Goal: Task Accomplishment & Management: Use online tool/utility

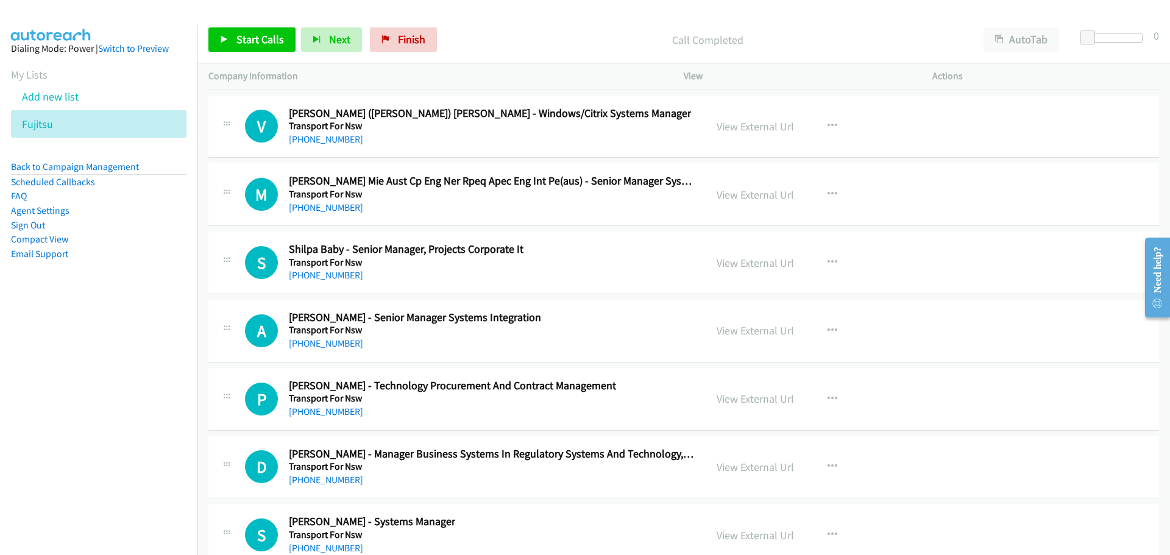
scroll to position [29509, 0]
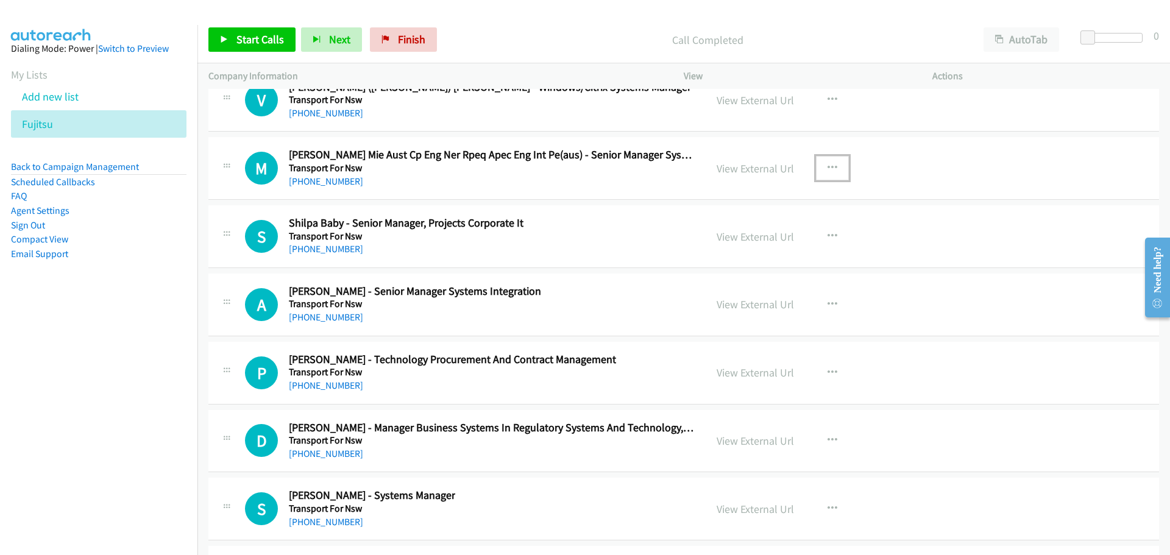
click at [829, 163] on icon "button" at bounding box center [833, 168] width 10 height 10
click at [752, 246] on link "Start Calls Here" at bounding box center [767, 248] width 162 height 24
click at [243, 37] on span "Start Calls" at bounding box center [261, 39] width 48 height 14
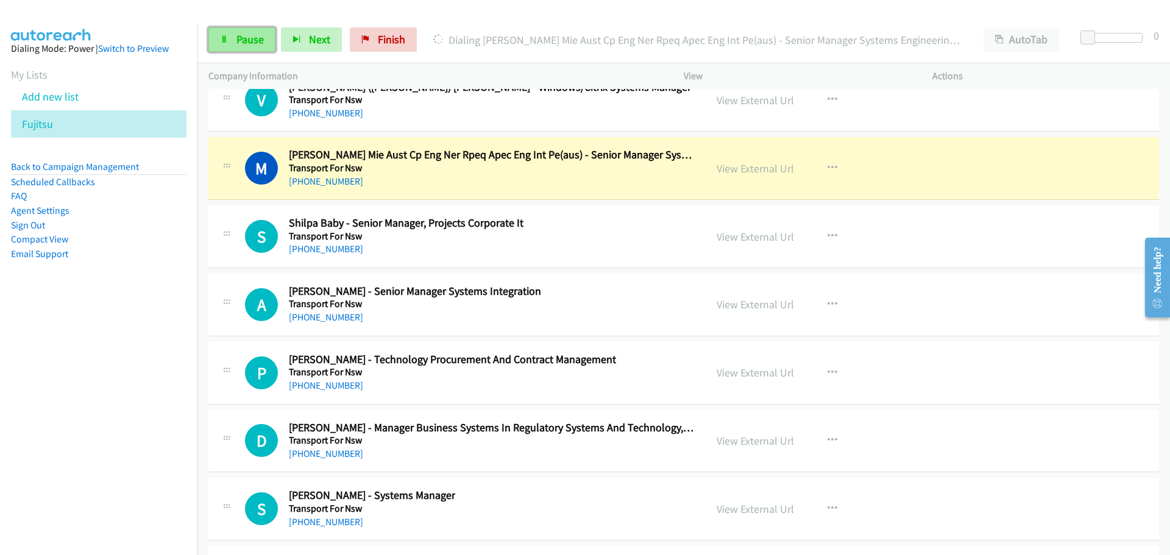
click at [253, 41] on span "Pause" at bounding box center [250, 39] width 27 height 14
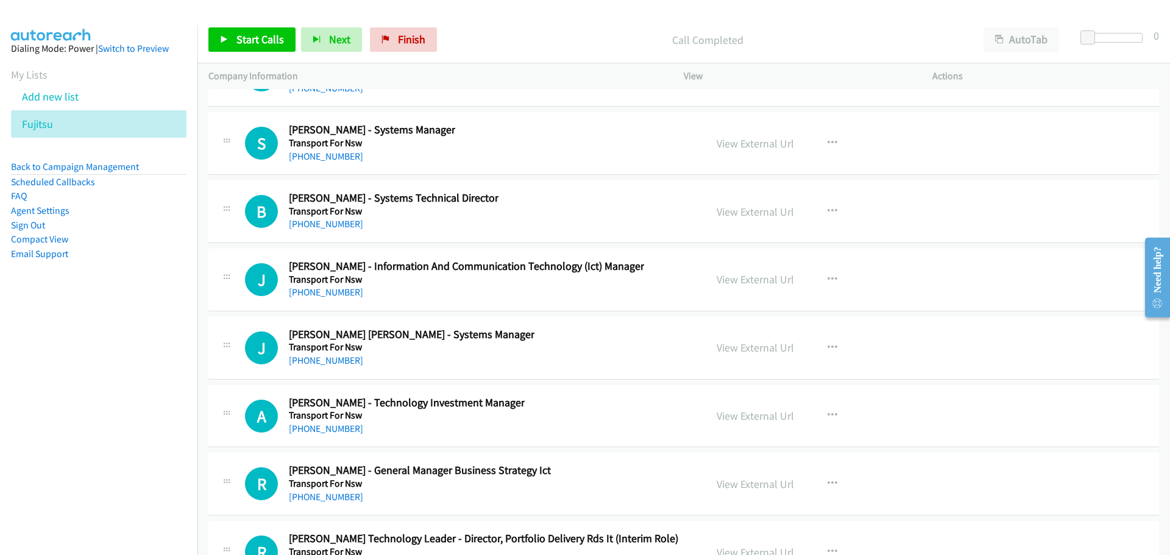
scroll to position [29813, 0]
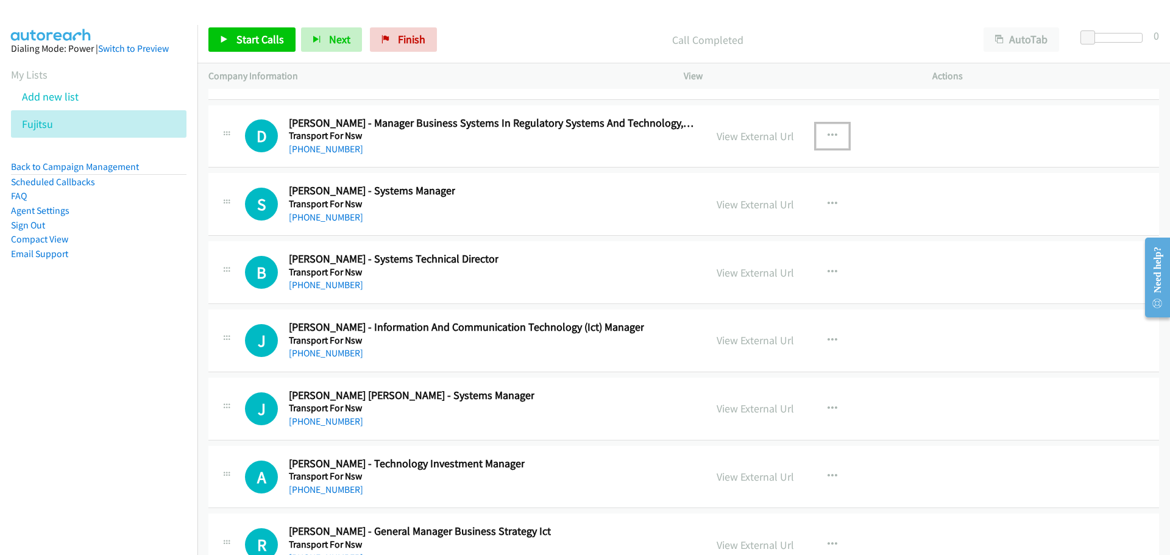
click at [829, 131] on icon "button" at bounding box center [833, 136] width 10 height 10
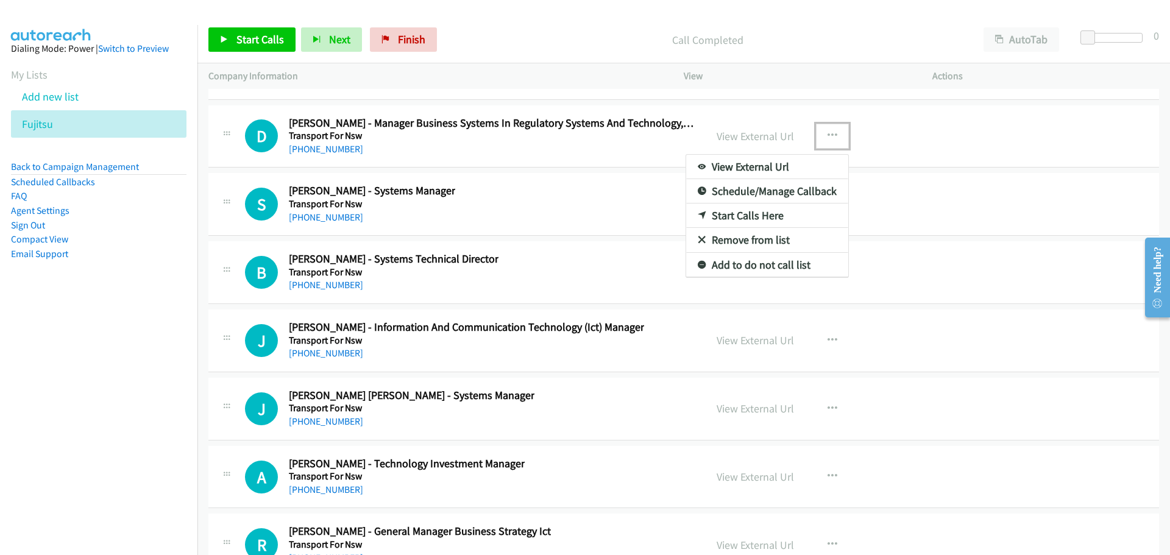
click at [746, 216] on link "Start Calls Here" at bounding box center [767, 216] width 162 height 24
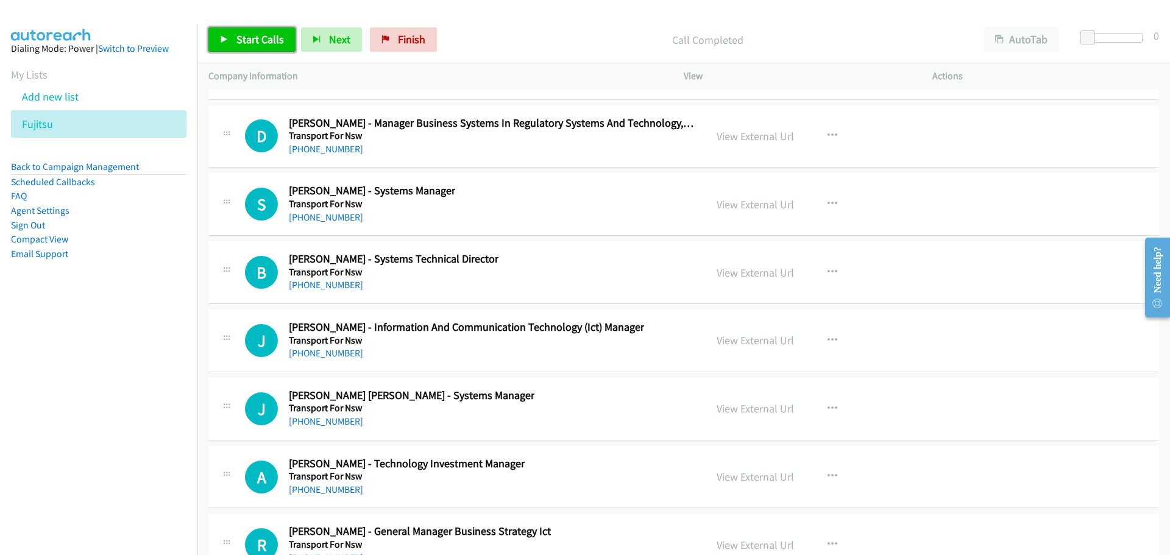
click at [265, 41] on span "Start Calls" at bounding box center [261, 39] width 48 height 14
click at [254, 18] on div "Start Calls Pause Next Finish Started AutoTab AutoTab 0" at bounding box center [684, 39] width 973 height 47
click at [248, 32] on span "Pause" at bounding box center [250, 39] width 27 height 14
click at [244, 40] on span "Start Calls" at bounding box center [261, 39] width 48 height 14
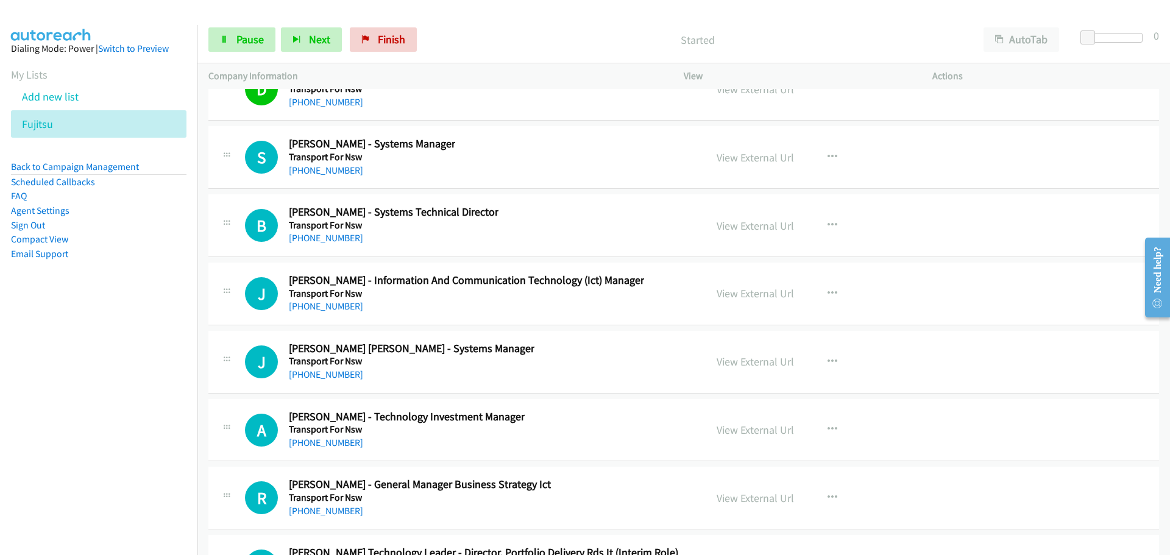
scroll to position [29874, 0]
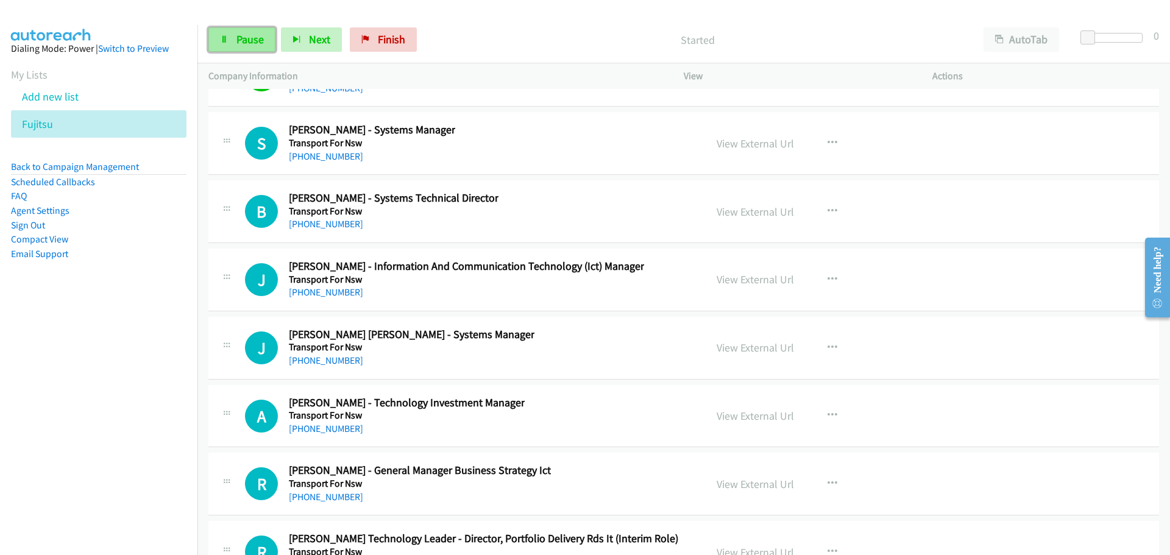
click at [241, 42] on span "Pause" at bounding box center [250, 39] width 27 height 14
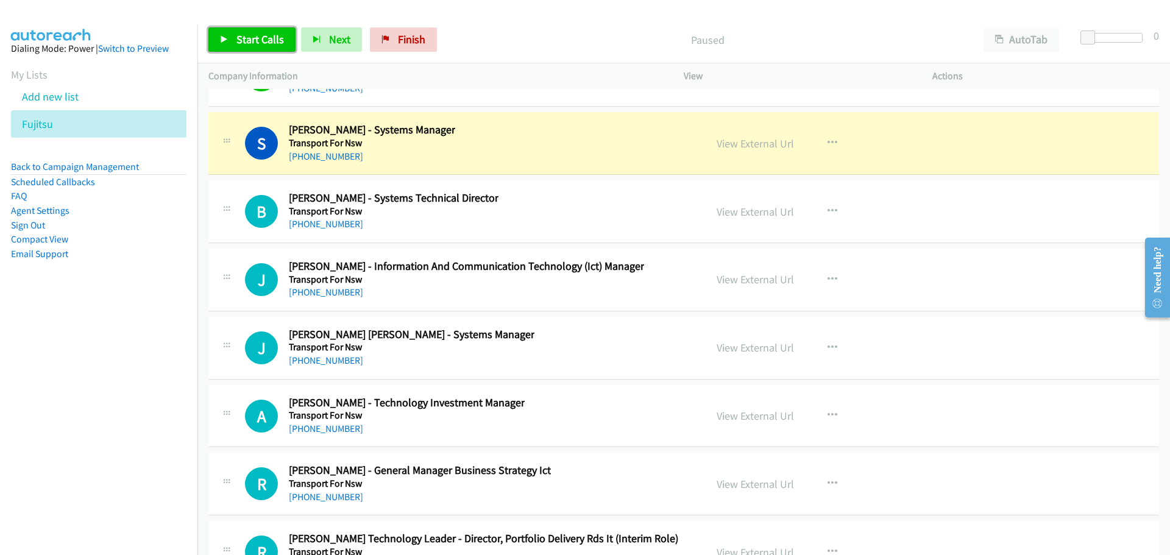
drag, startPoint x: 255, startPoint y: 41, endPoint x: 291, endPoint y: 59, distance: 40.6
click at [255, 41] on span "Start Calls" at bounding box center [261, 39] width 48 height 14
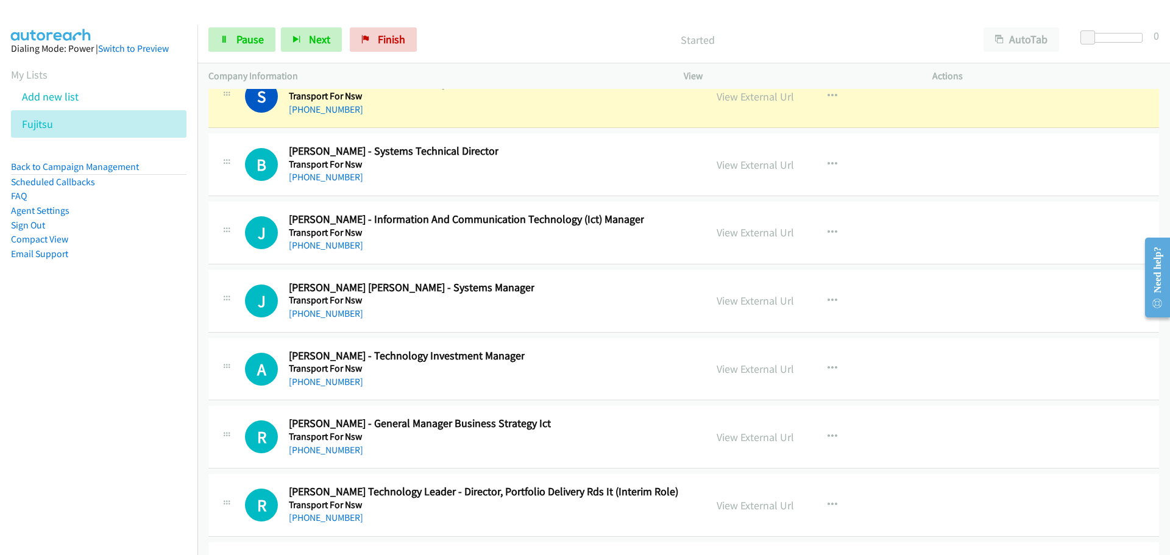
scroll to position [29935, 0]
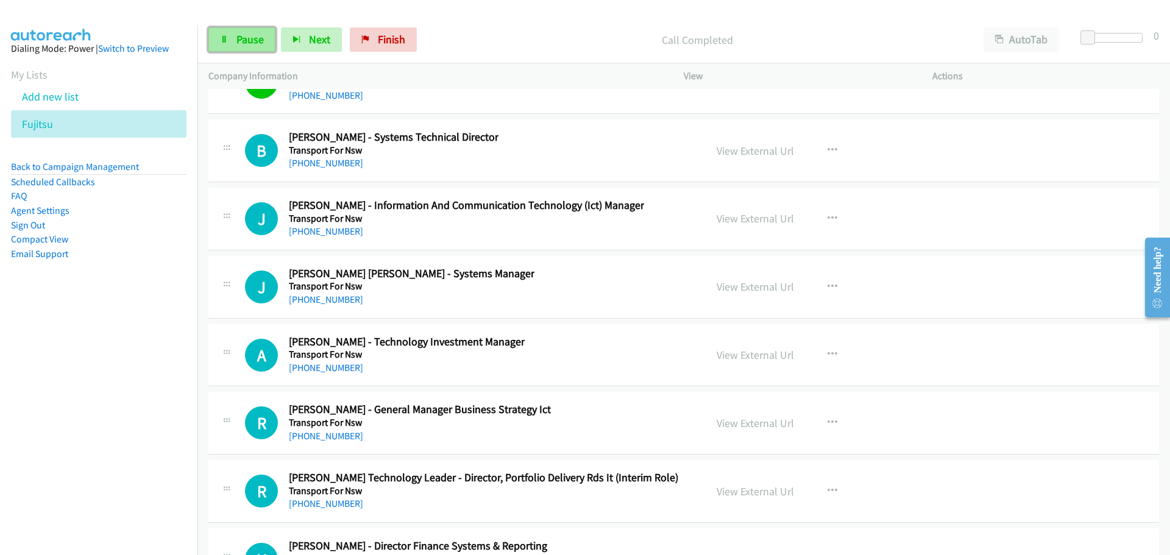
click at [248, 38] on span "Pause" at bounding box center [250, 39] width 27 height 14
click at [252, 40] on span "Start Calls" at bounding box center [261, 39] width 48 height 14
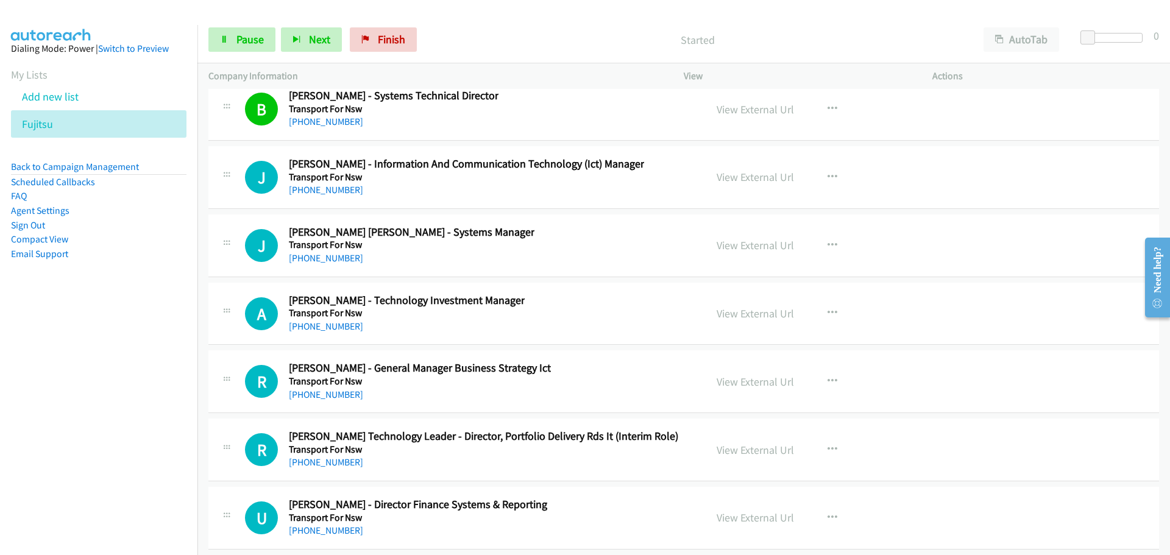
scroll to position [29996, 0]
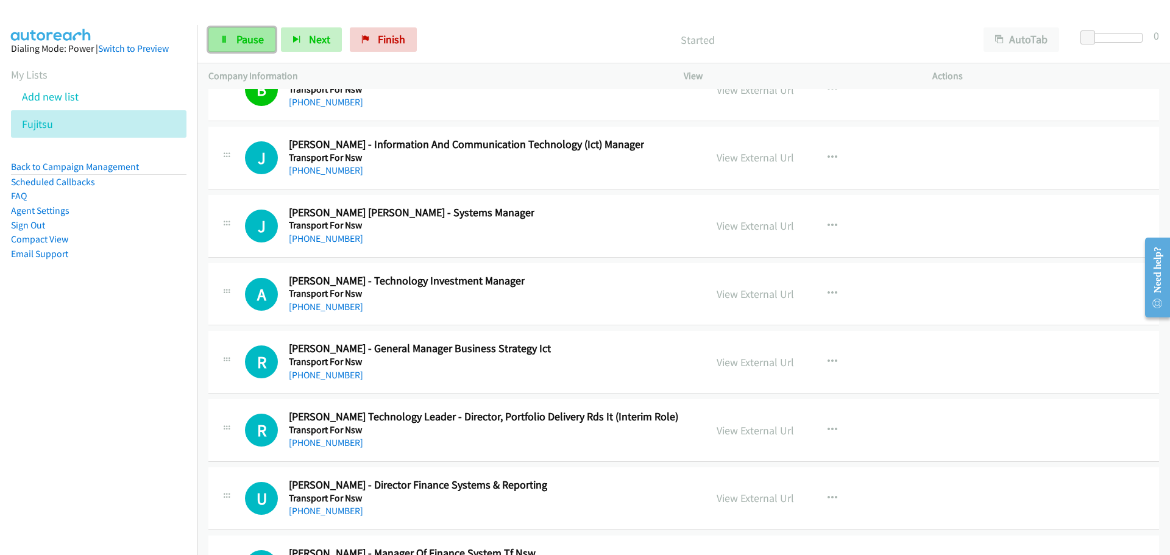
click at [234, 38] on link "Pause" at bounding box center [241, 39] width 67 height 24
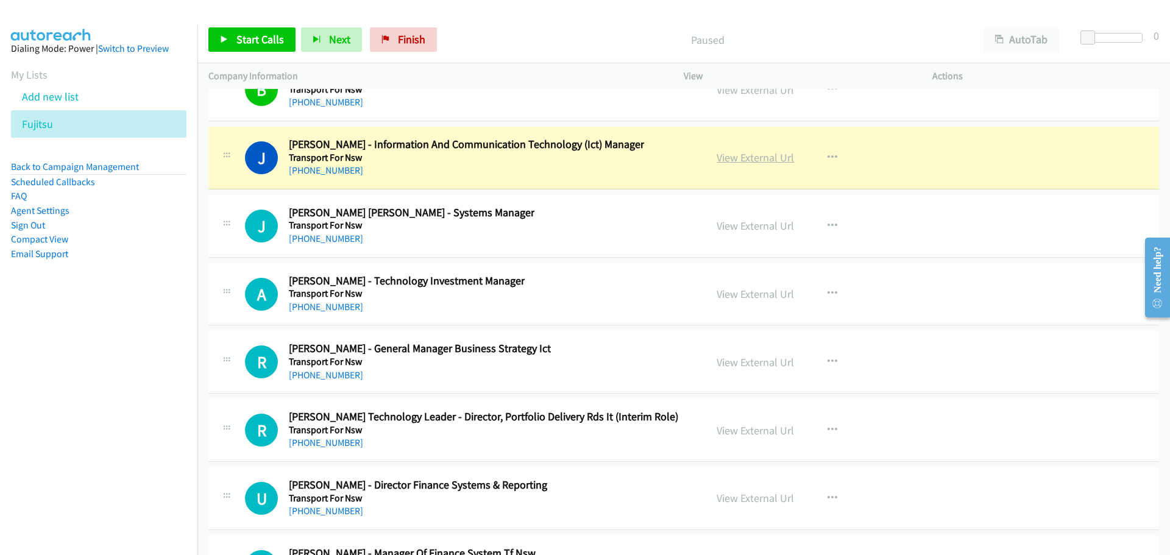
click at [744, 162] on link "View External Url" at bounding box center [755, 158] width 77 height 14
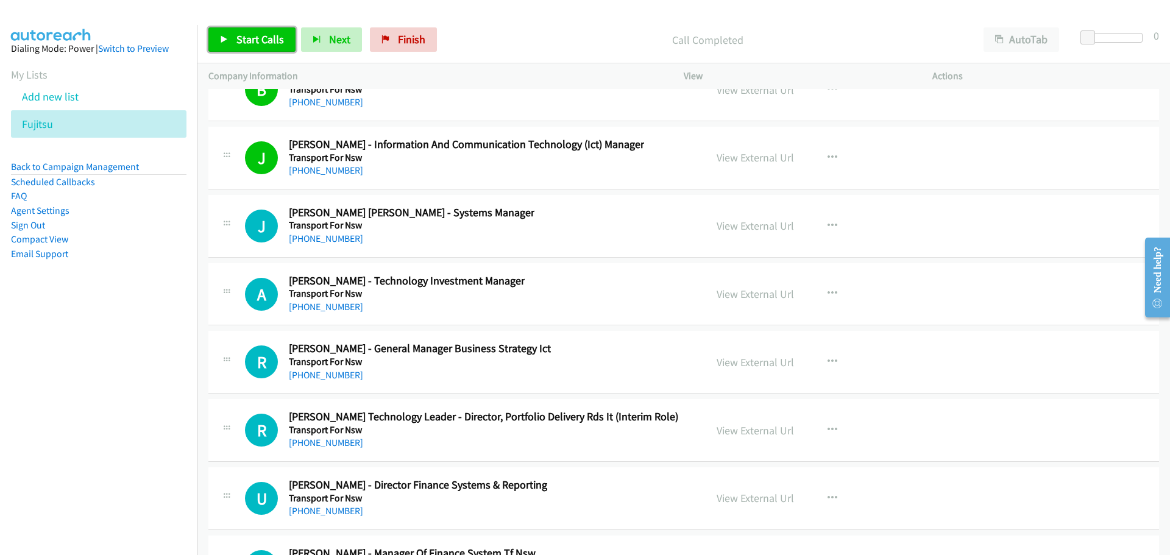
click at [262, 43] on span "Start Calls" at bounding box center [261, 39] width 48 height 14
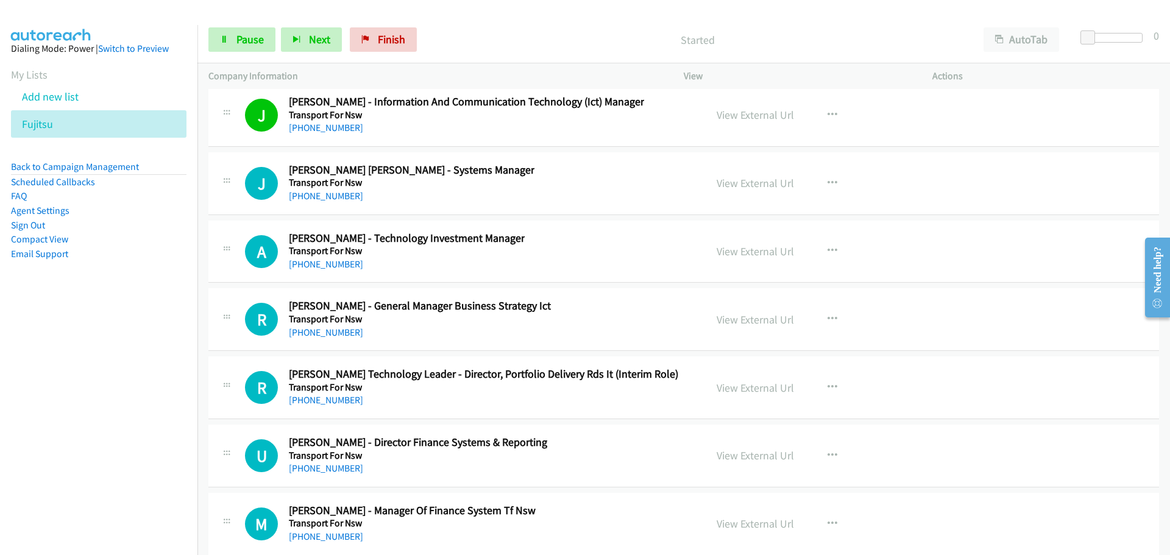
scroll to position [30057, 0]
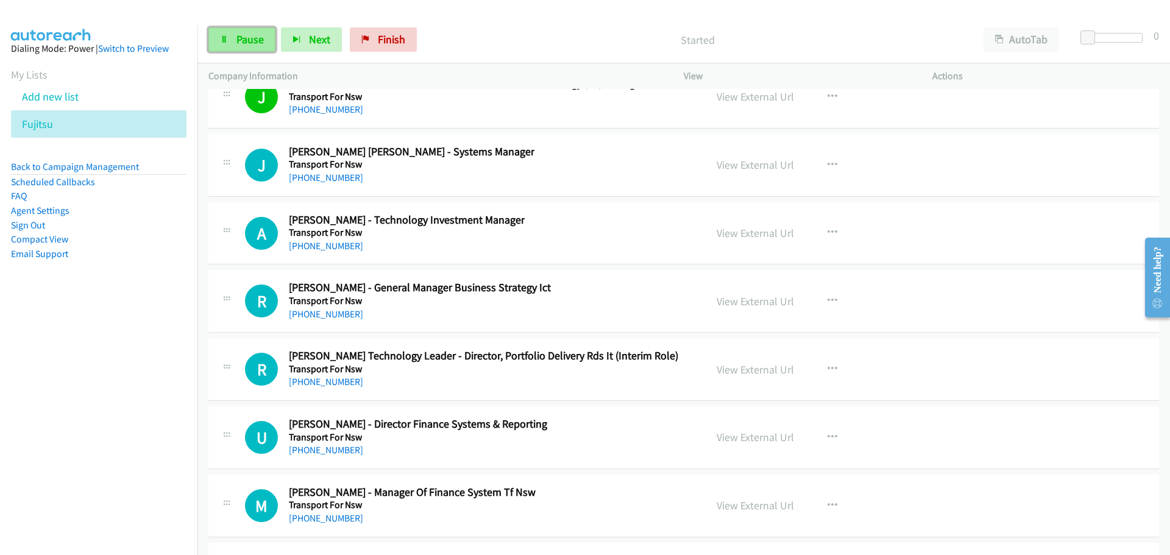
click at [249, 34] on span "Pause" at bounding box center [250, 39] width 27 height 14
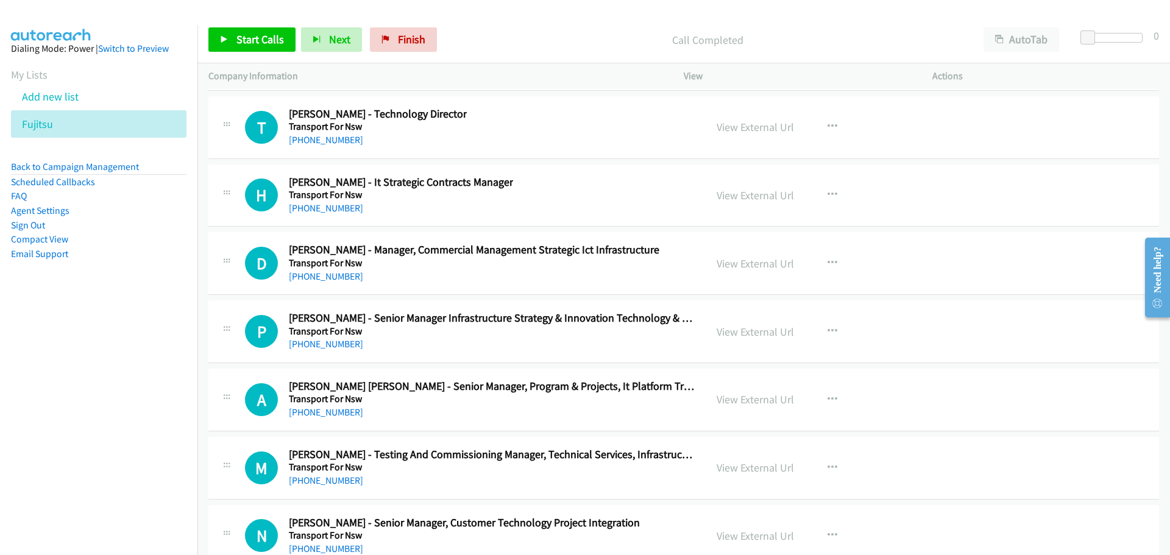
scroll to position [30484, 0]
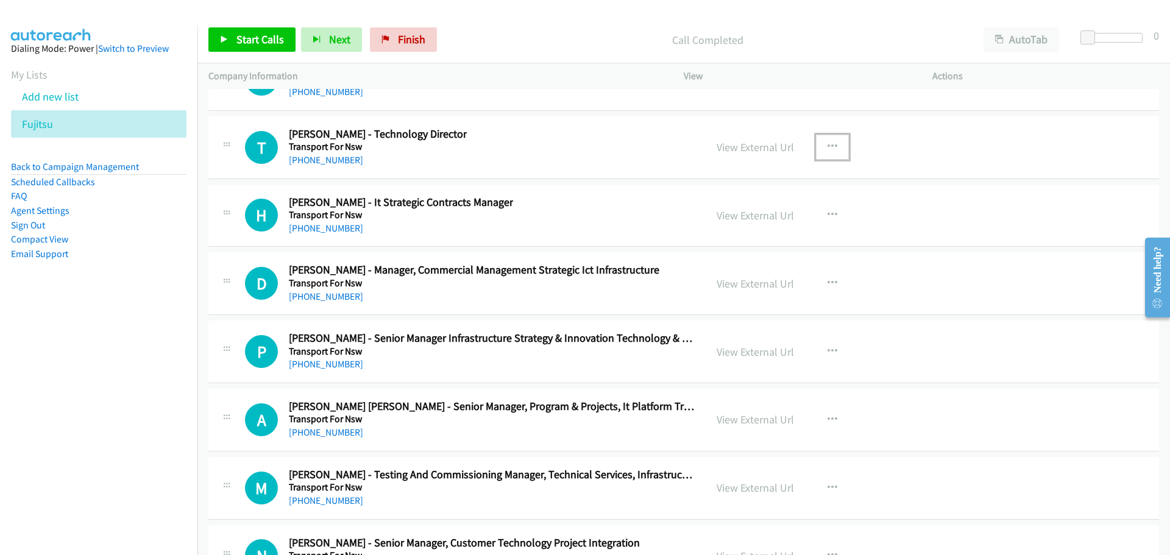
click at [828, 145] on icon "button" at bounding box center [833, 147] width 10 height 10
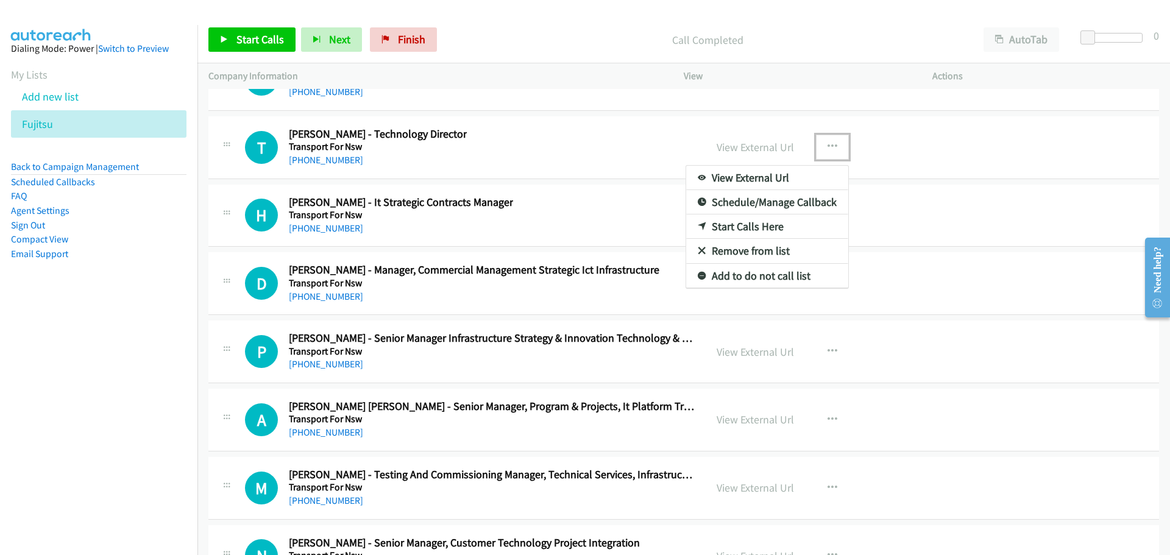
click at [752, 229] on link "Start Calls Here" at bounding box center [767, 227] width 162 height 24
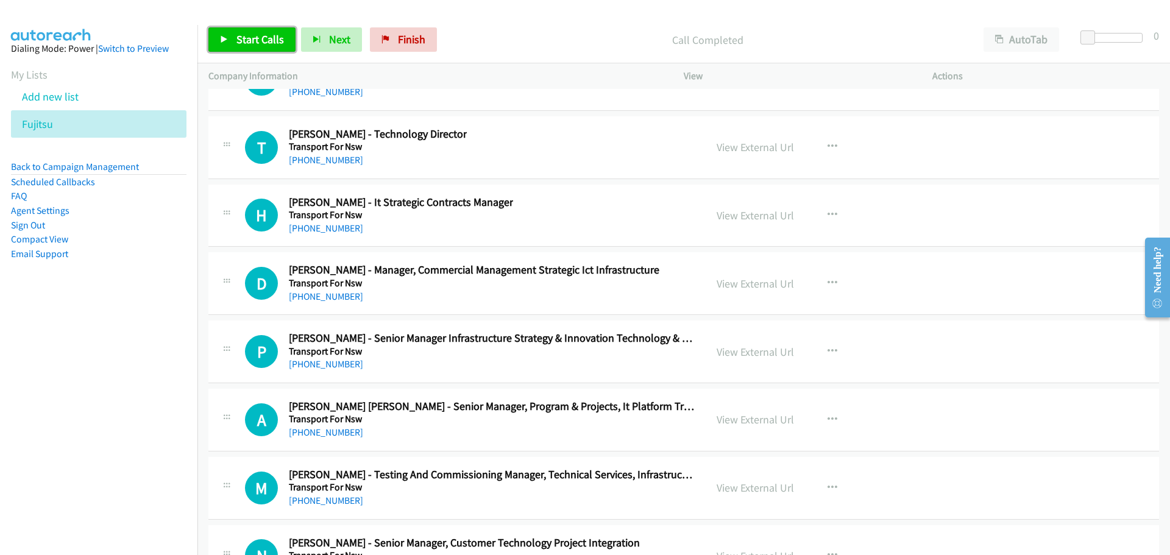
click at [277, 40] on span "Start Calls" at bounding box center [261, 39] width 48 height 14
click at [254, 36] on span "Pause" at bounding box center [250, 39] width 27 height 14
drag, startPoint x: 249, startPoint y: 38, endPoint x: 250, endPoint y: 47, distance: 8.6
click at [249, 38] on span "Start Calls" at bounding box center [261, 39] width 48 height 14
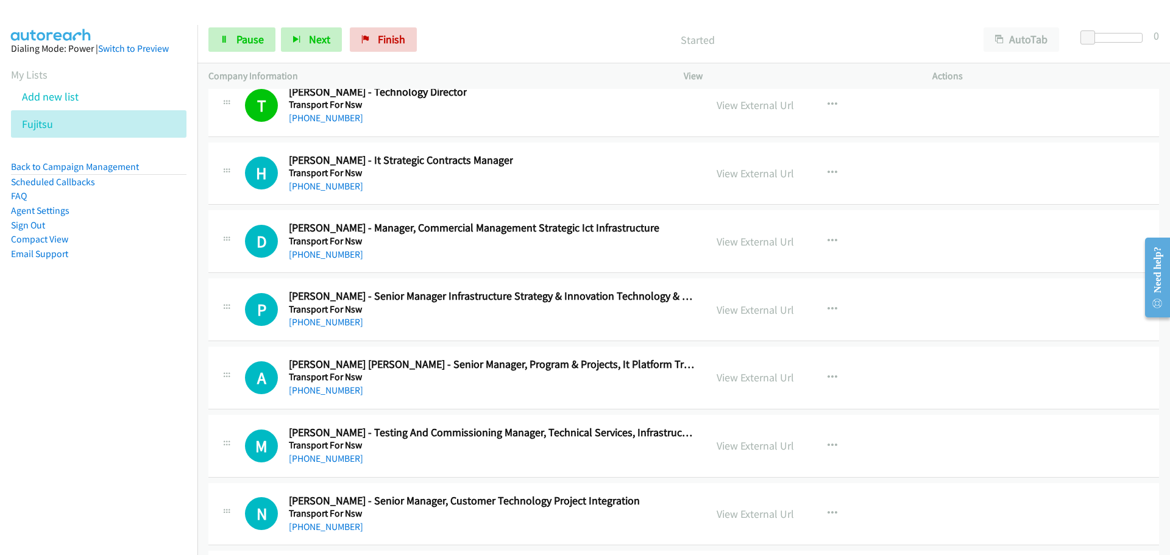
scroll to position [30545, 0]
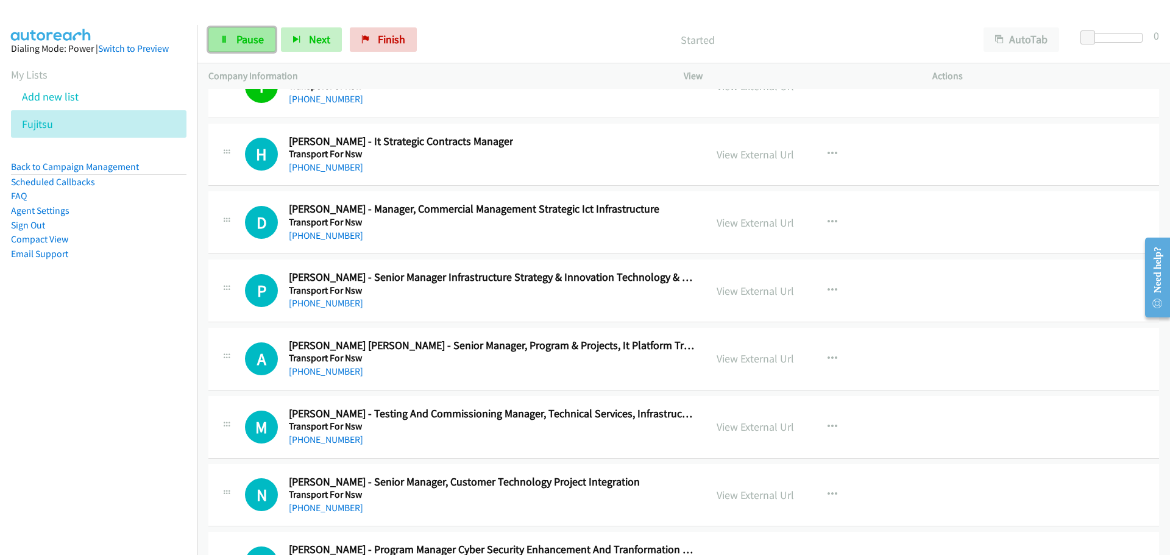
click at [237, 30] on link "Pause" at bounding box center [241, 39] width 67 height 24
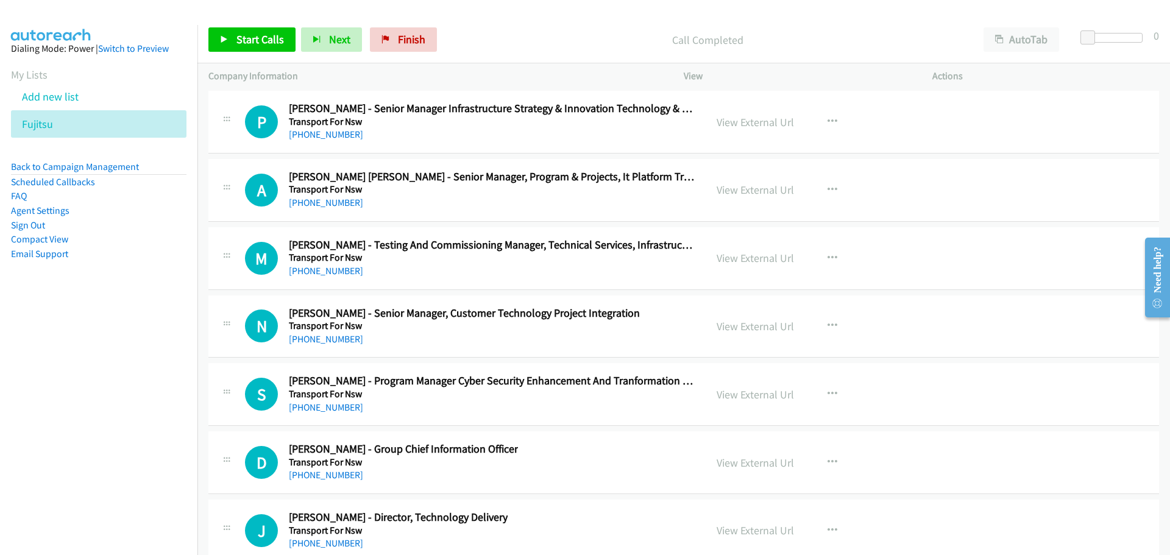
scroll to position [30728, 0]
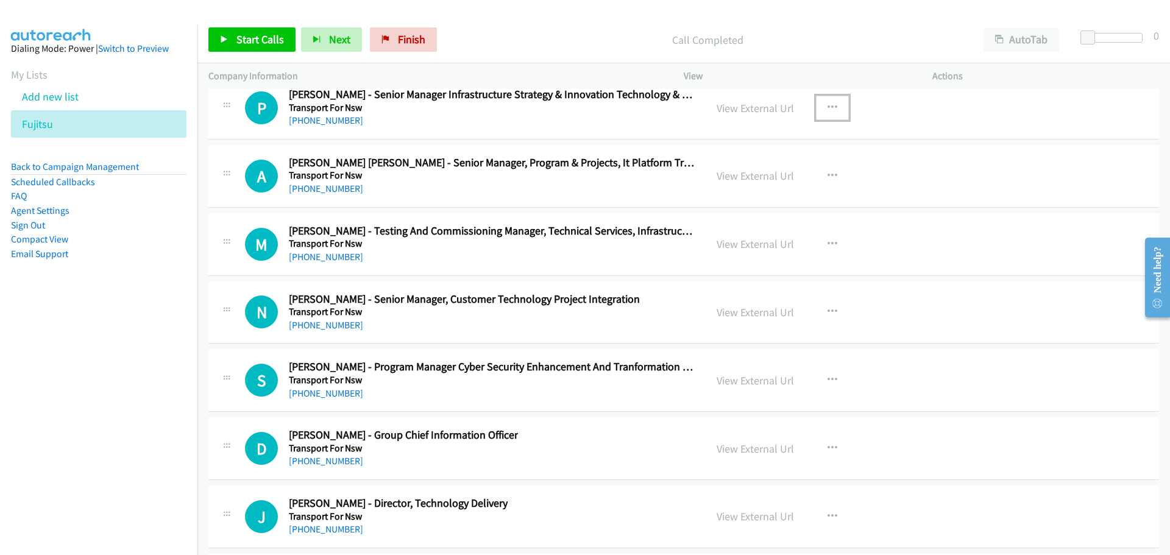
click at [828, 105] on icon "button" at bounding box center [833, 108] width 10 height 10
click at [760, 181] on link "Start Calls Here" at bounding box center [767, 188] width 162 height 24
click at [252, 38] on span "Start Calls" at bounding box center [261, 39] width 48 height 14
click at [249, 32] on span "Pause" at bounding box center [250, 39] width 27 height 14
click at [284, 44] on link "Start Calls" at bounding box center [251, 39] width 87 height 24
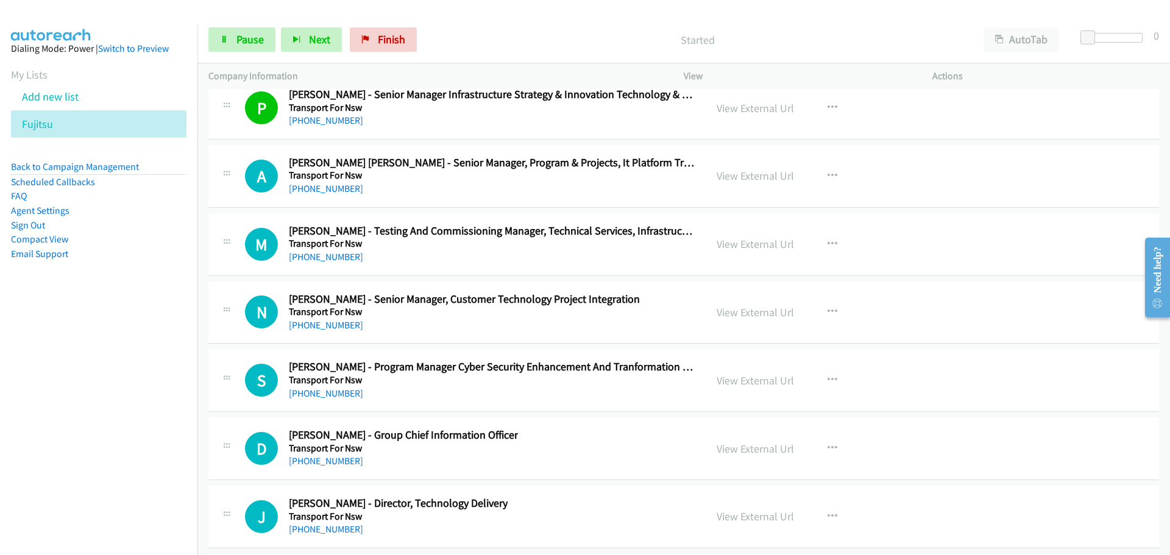
scroll to position [30789, 0]
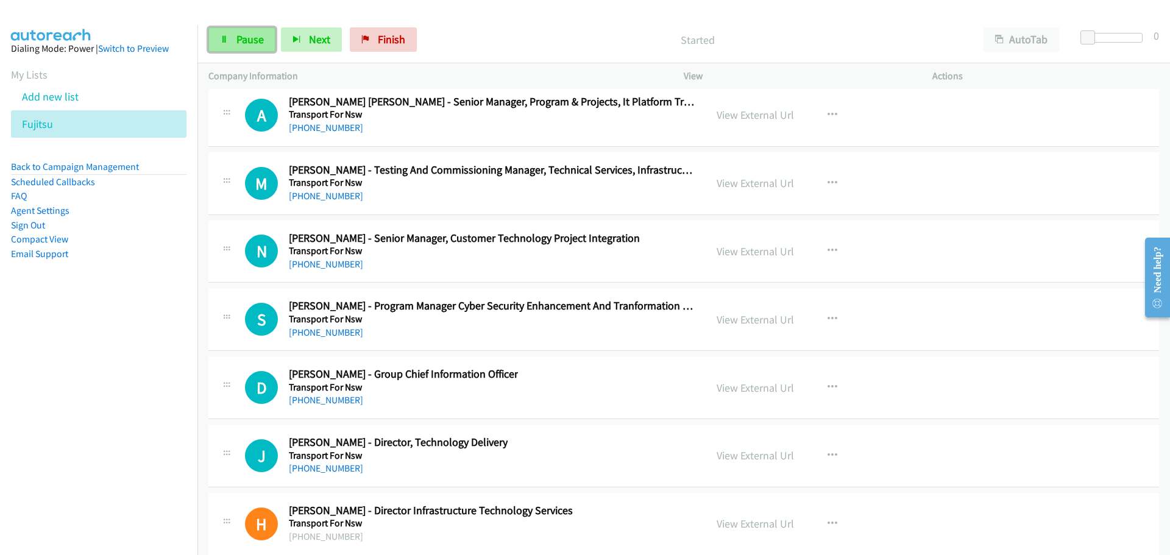
click at [240, 45] on span "Pause" at bounding box center [250, 39] width 27 height 14
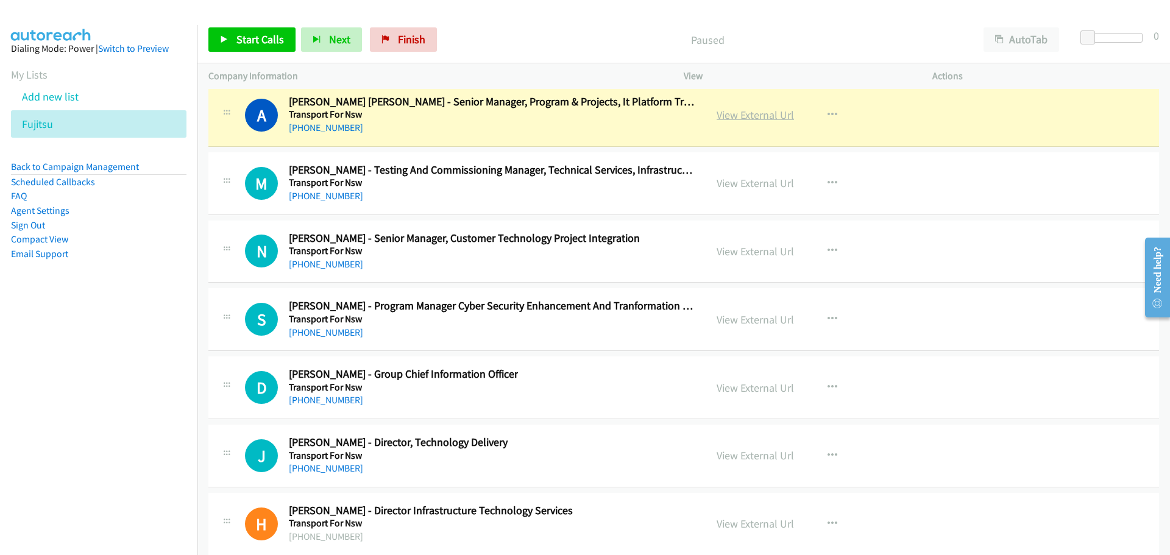
click at [758, 113] on link "View External Url" at bounding box center [755, 115] width 77 height 14
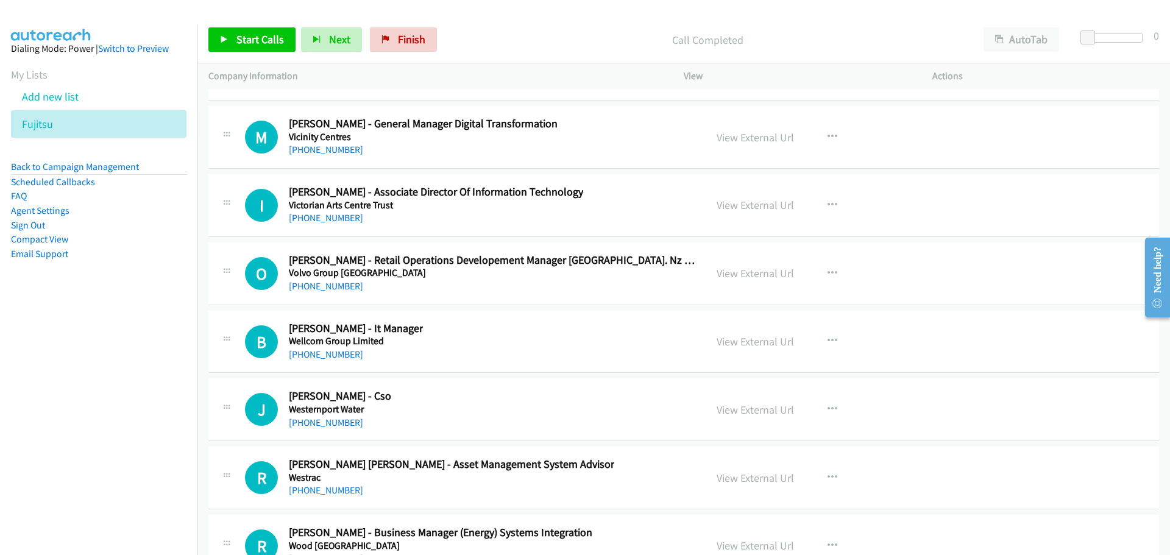
scroll to position [32069, 0]
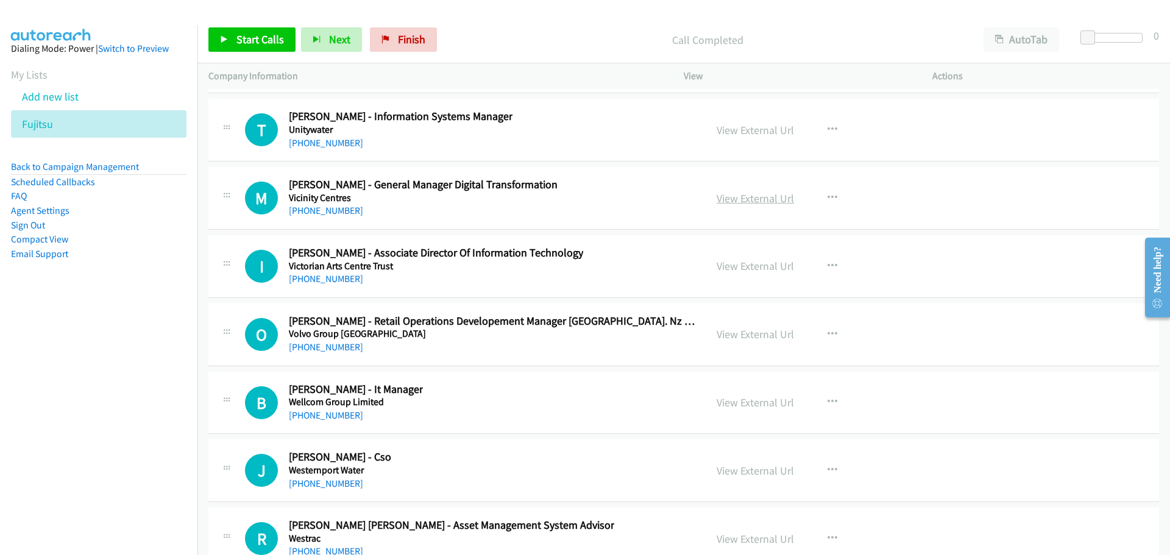
click at [774, 196] on link "View External Url" at bounding box center [755, 198] width 77 height 14
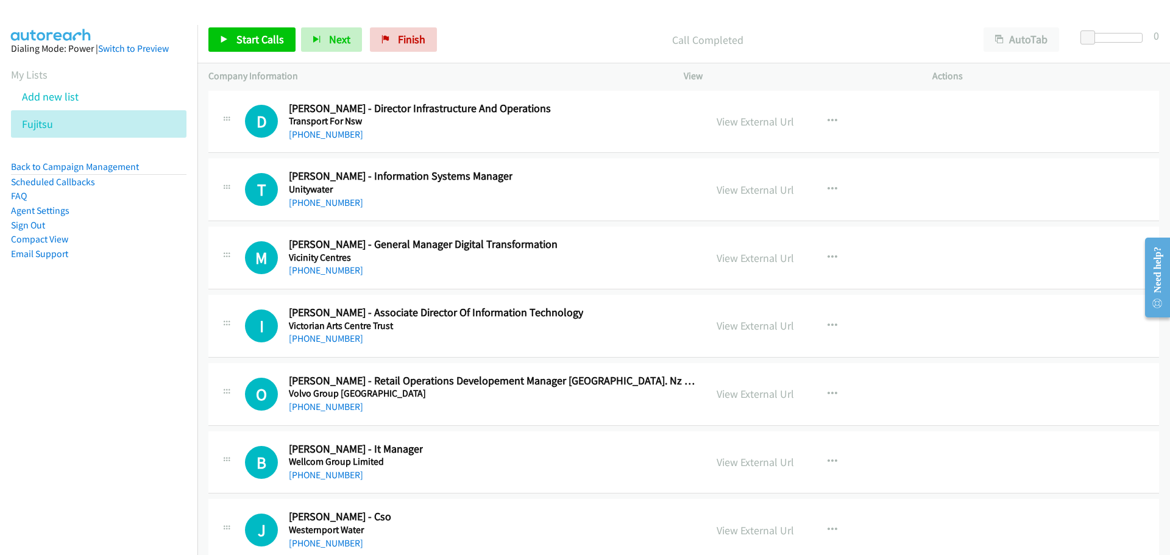
scroll to position [32008, 0]
click at [828, 188] on icon "button" at bounding box center [833, 191] width 10 height 10
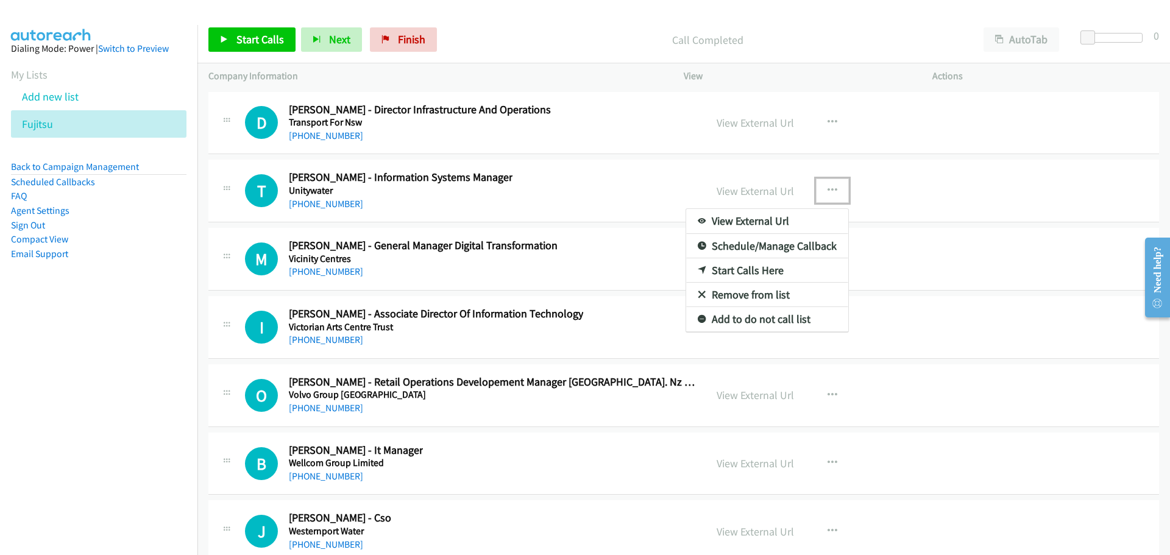
click at [761, 268] on link "Start Calls Here" at bounding box center [767, 270] width 162 height 24
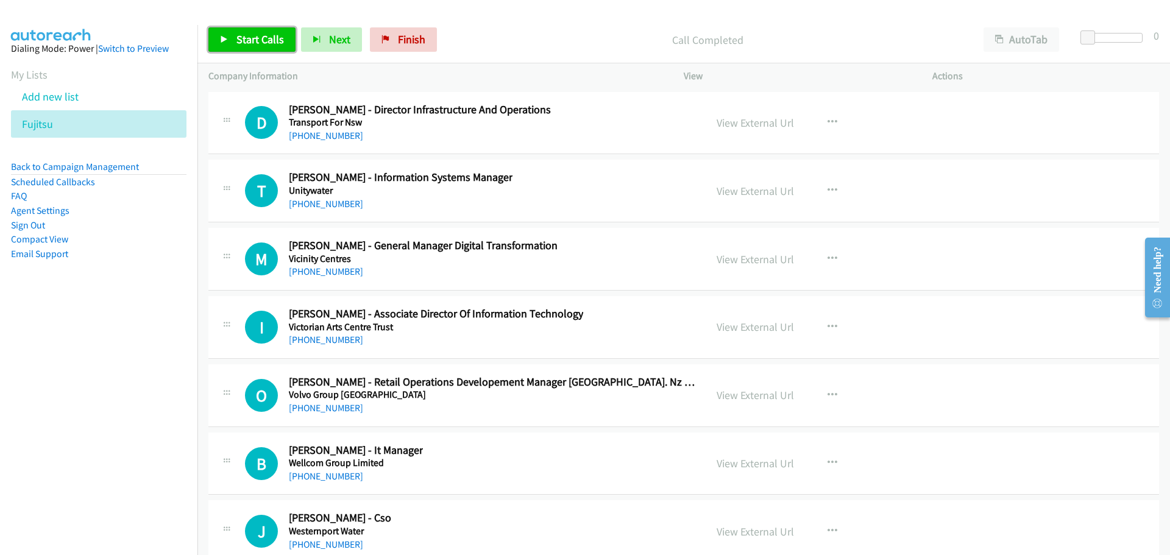
click at [267, 37] on span "Start Calls" at bounding box center [261, 39] width 48 height 14
click at [248, 29] on link "Pause" at bounding box center [241, 39] width 67 height 24
click at [252, 40] on span "Start Calls" at bounding box center [261, 39] width 48 height 14
click at [255, 30] on link "Pause" at bounding box center [241, 39] width 67 height 24
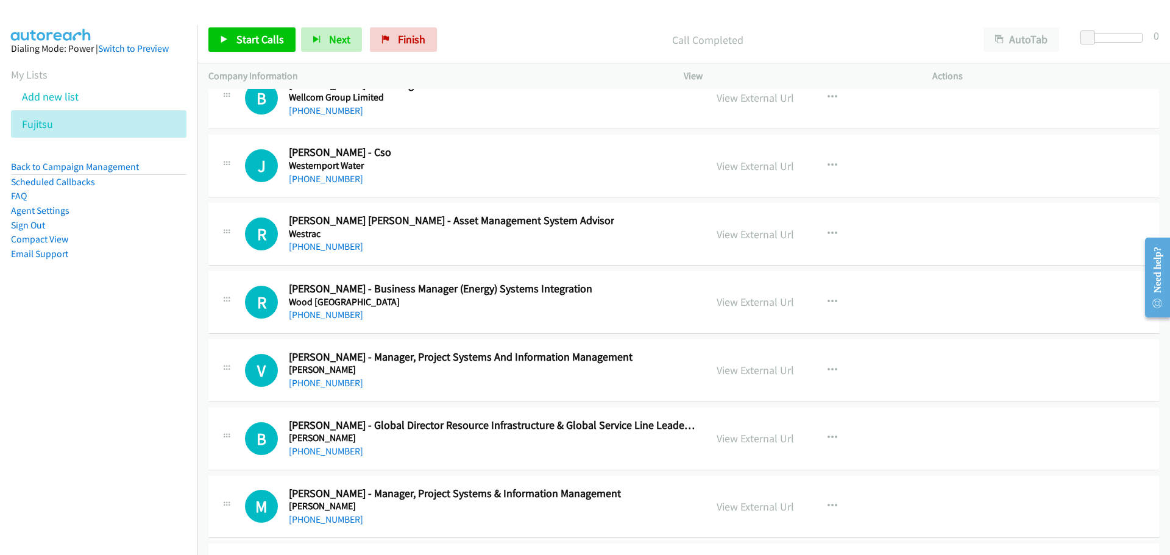
scroll to position [32313, 0]
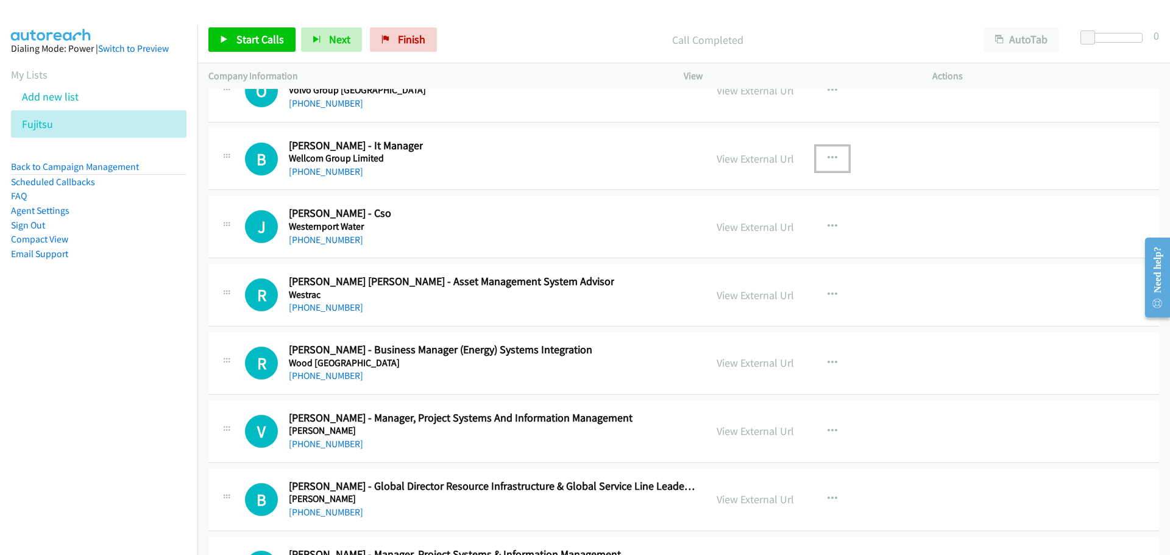
click at [828, 160] on icon "button" at bounding box center [833, 159] width 10 height 10
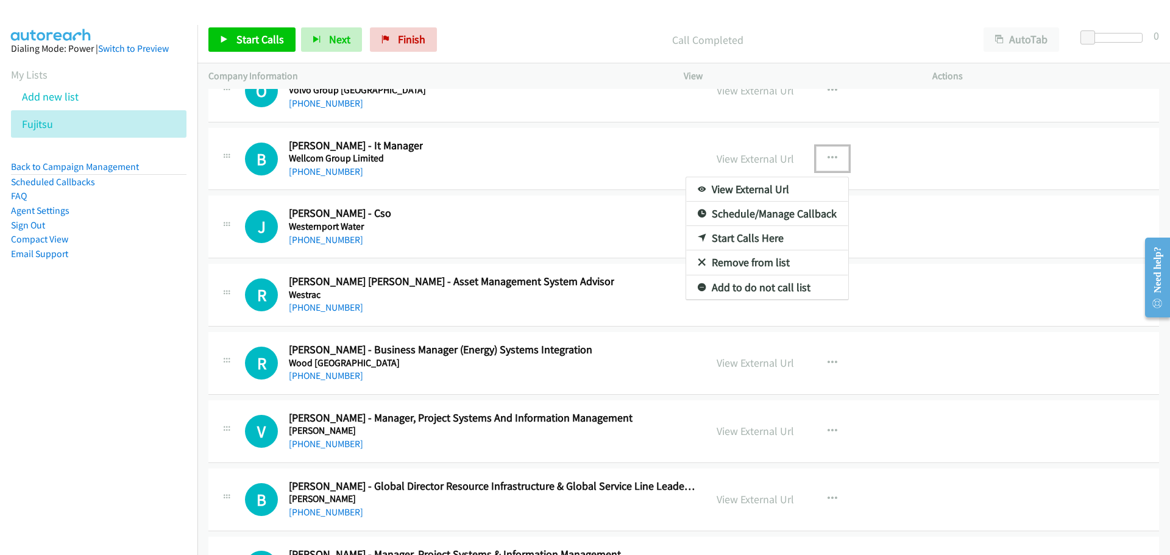
click at [760, 243] on link "Start Calls Here" at bounding box center [767, 238] width 162 height 24
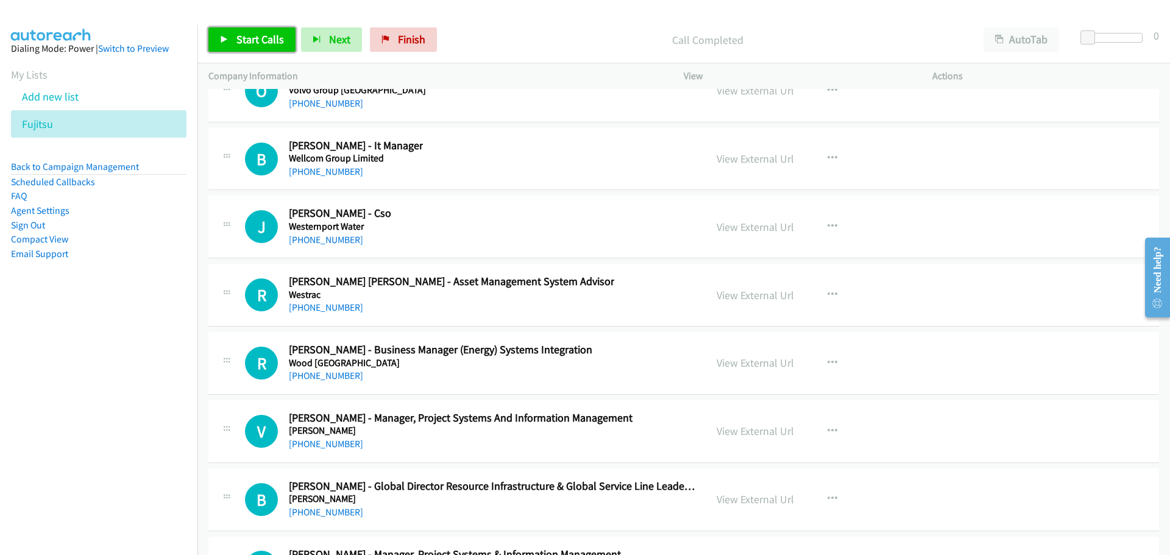
click at [273, 43] on span "Start Calls" at bounding box center [261, 39] width 48 height 14
click at [260, 38] on span "Pause" at bounding box center [250, 39] width 27 height 14
click at [258, 37] on span "Start Calls" at bounding box center [261, 39] width 48 height 14
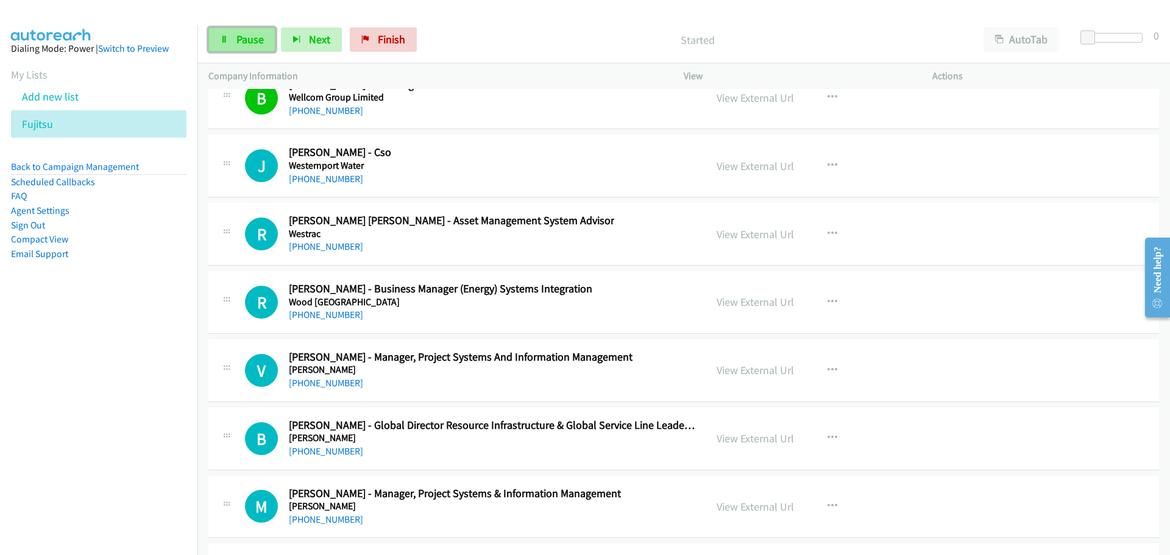
click at [241, 35] on span "Pause" at bounding box center [250, 39] width 27 height 14
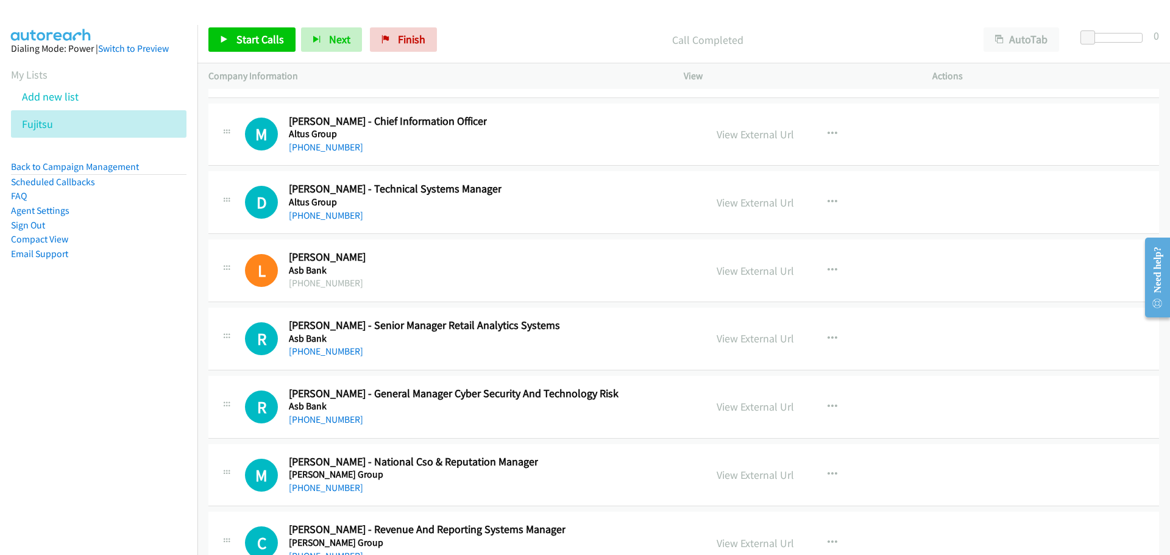
scroll to position [33105, 0]
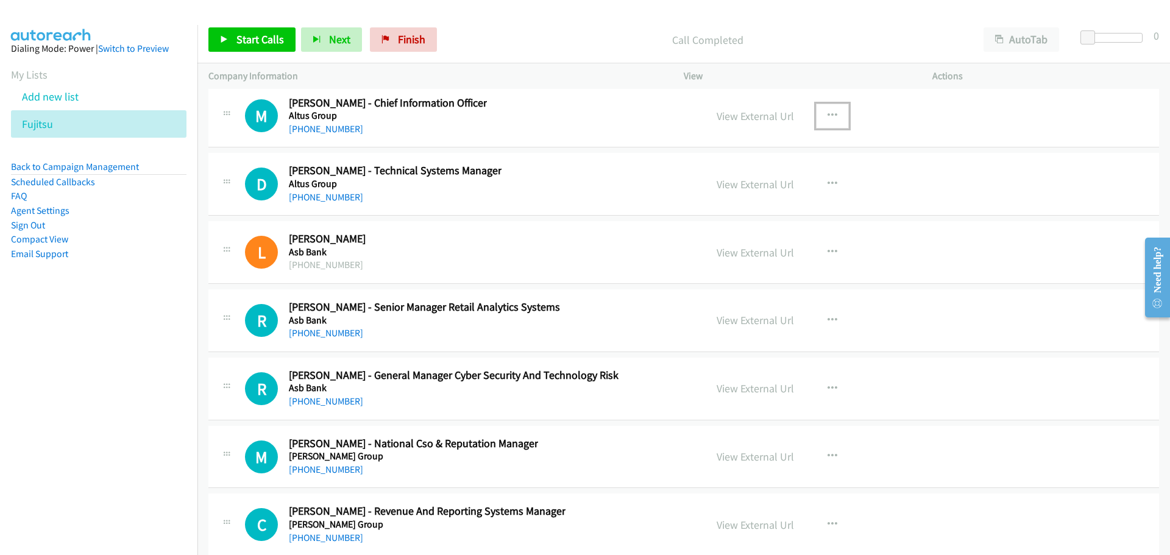
click at [829, 121] on button "button" at bounding box center [832, 116] width 33 height 24
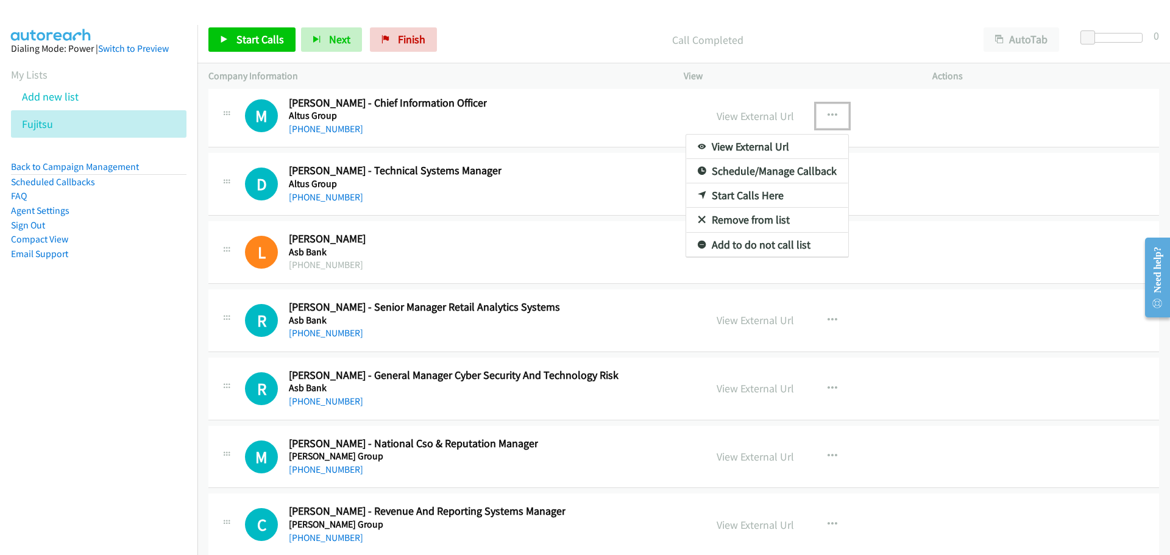
click at [755, 196] on link "Start Calls Here" at bounding box center [767, 195] width 162 height 24
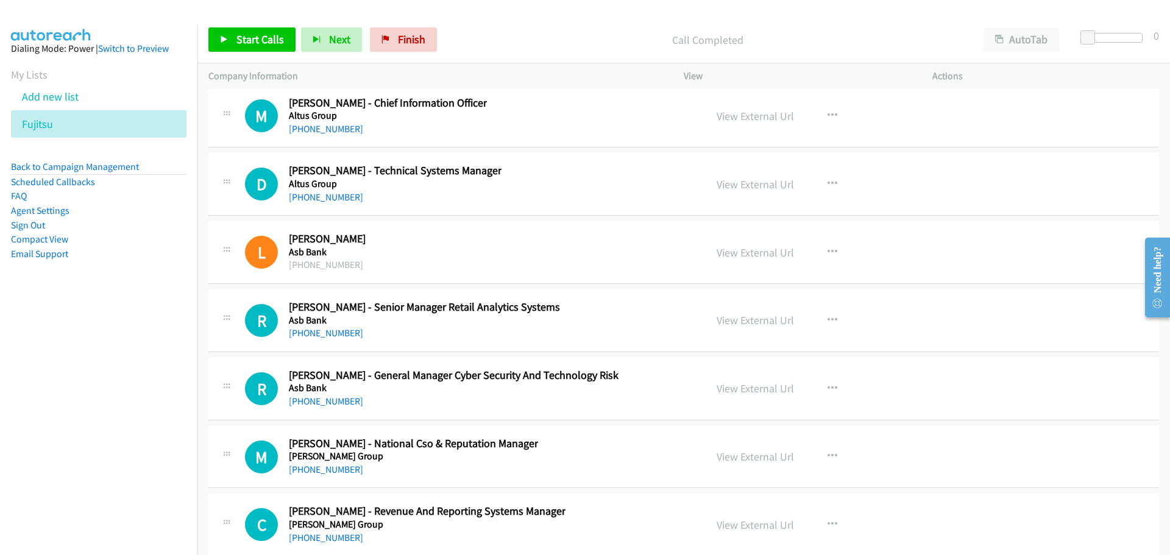
click at [252, 23] on div "Start Calls Pause Next Finish Call Completed AutoTab AutoTab 0" at bounding box center [684, 39] width 973 height 47
click at [248, 35] on span "Start Calls" at bounding box center [261, 39] width 48 height 14
click at [267, 37] on link "Pause" at bounding box center [241, 39] width 67 height 24
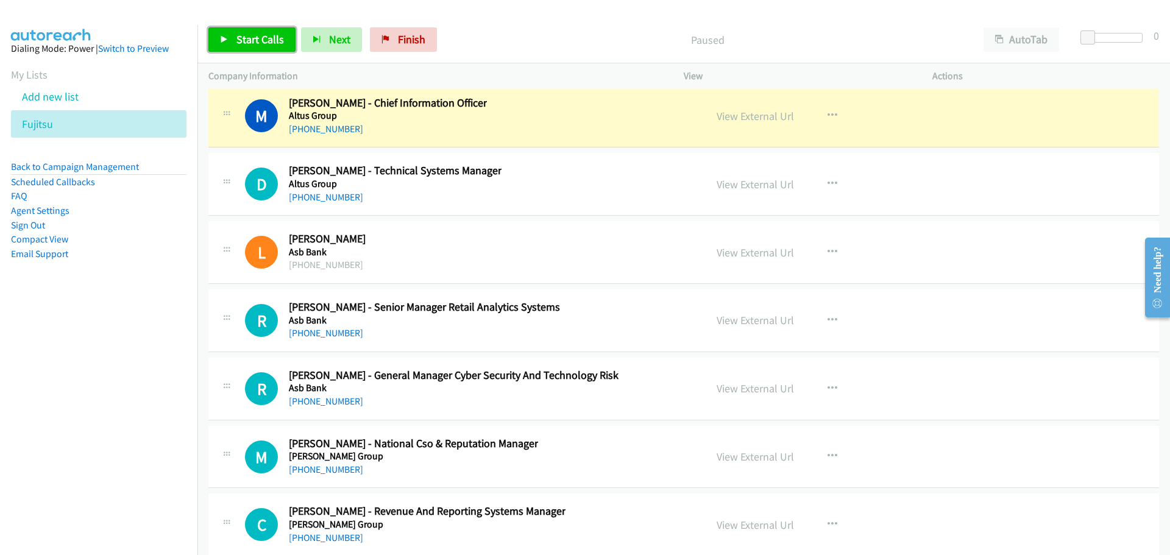
click at [254, 40] on span "Start Calls" at bounding box center [261, 39] width 48 height 14
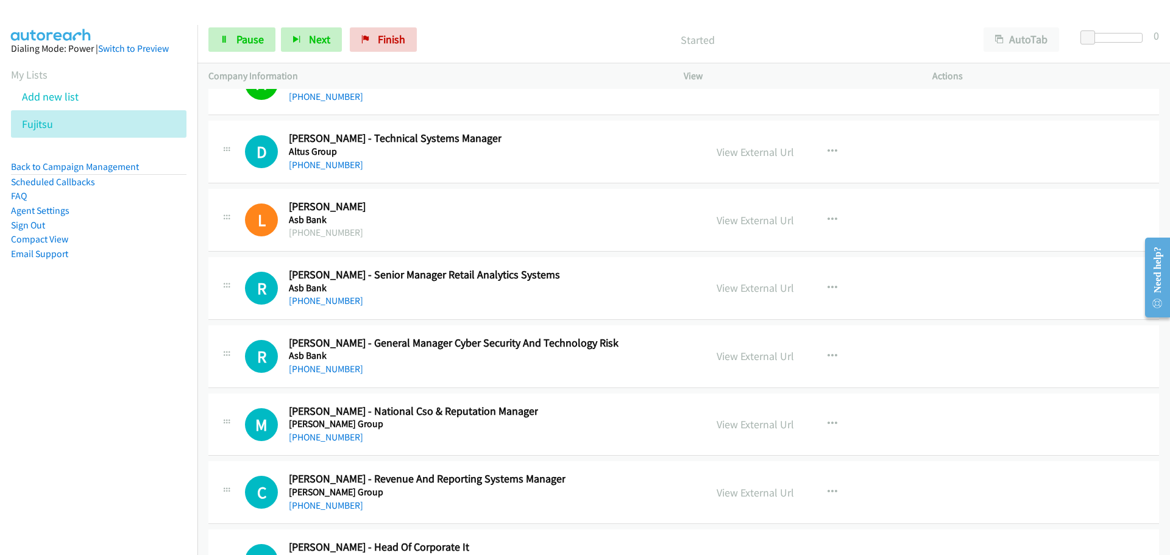
scroll to position [33166, 0]
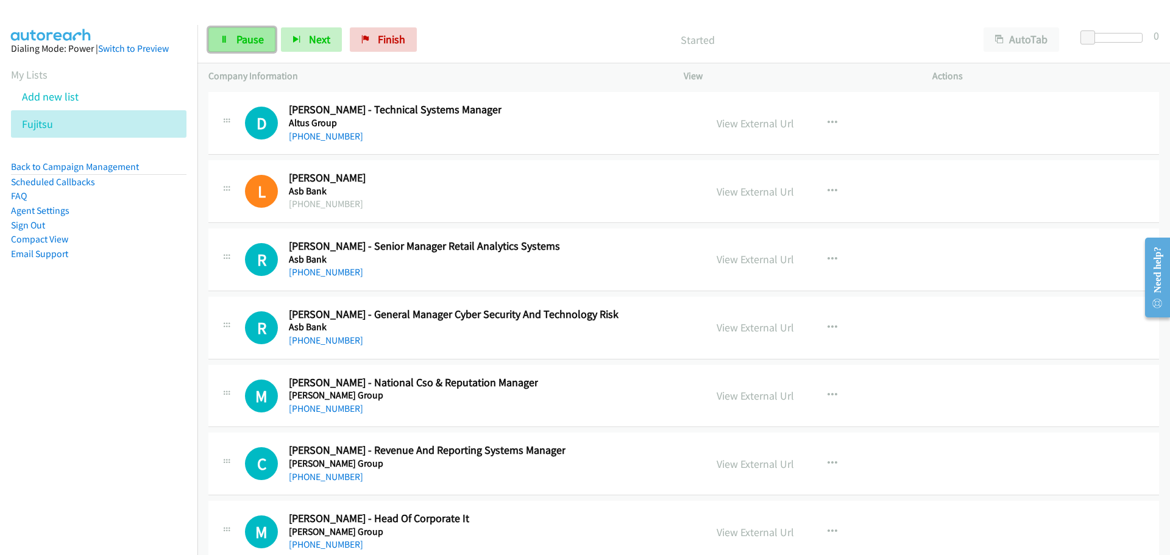
click at [248, 44] on span "Pause" at bounding box center [250, 39] width 27 height 14
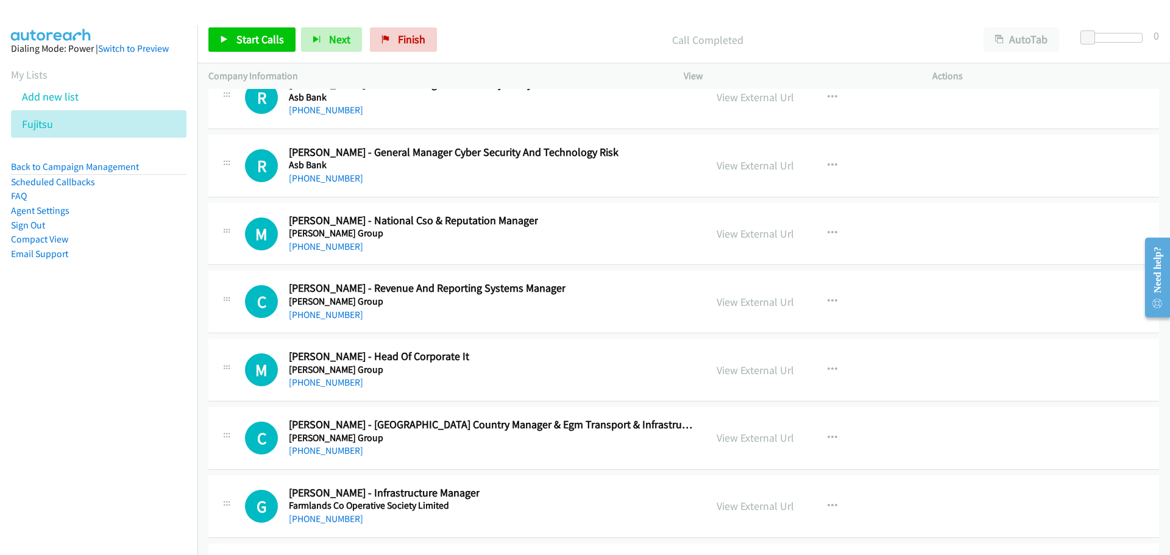
scroll to position [33349, 0]
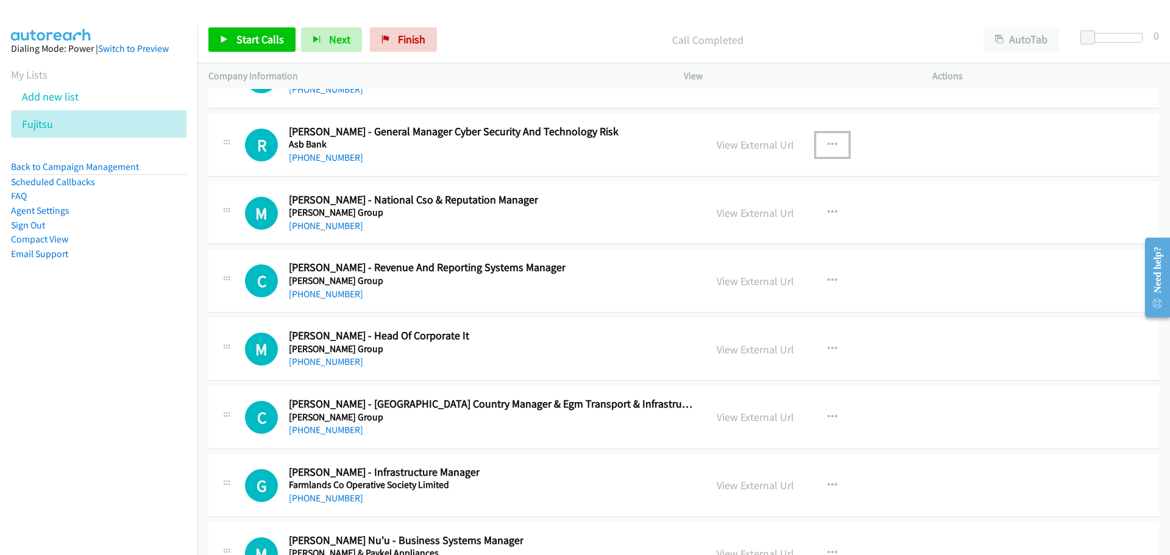
click at [828, 144] on icon "button" at bounding box center [833, 145] width 10 height 10
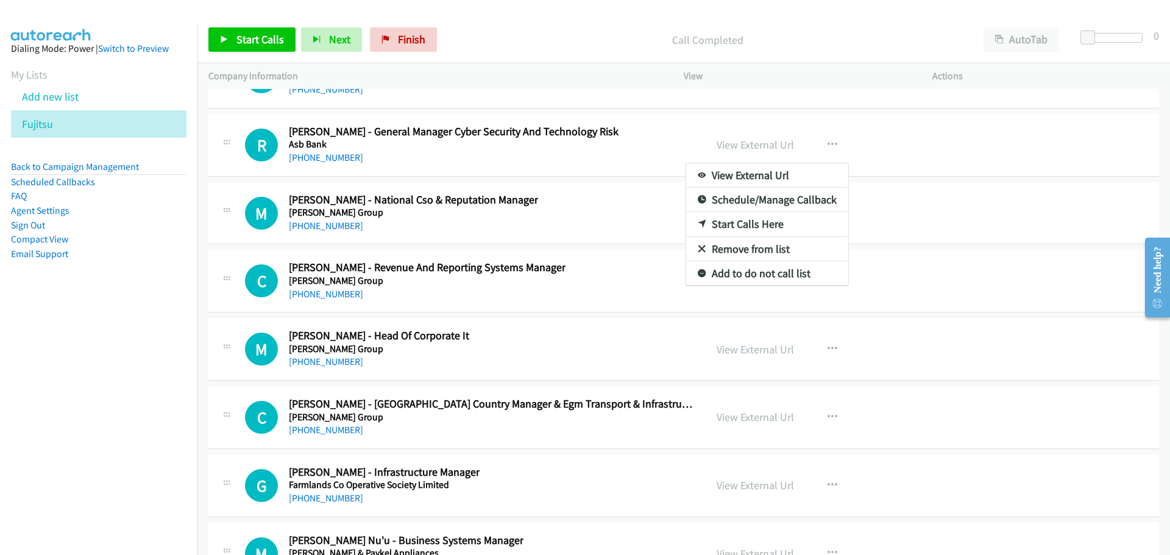
click at [767, 227] on link "Start Calls Here" at bounding box center [767, 224] width 162 height 24
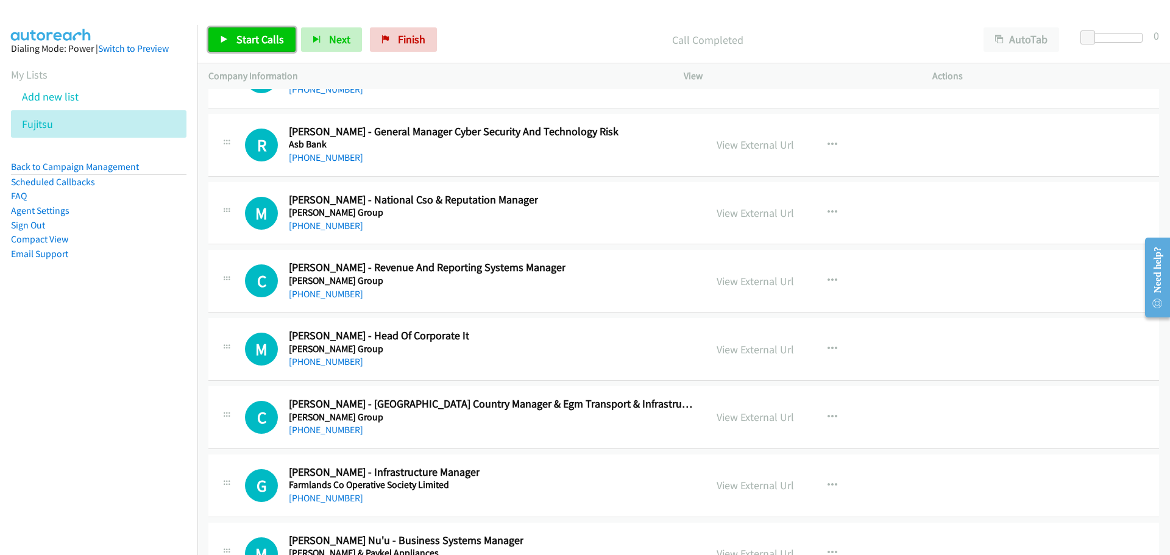
click at [271, 48] on link "Start Calls" at bounding box center [251, 39] width 87 height 24
click at [239, 41] on span "Pause" at bounding box center [250, 39] width 27 height 14
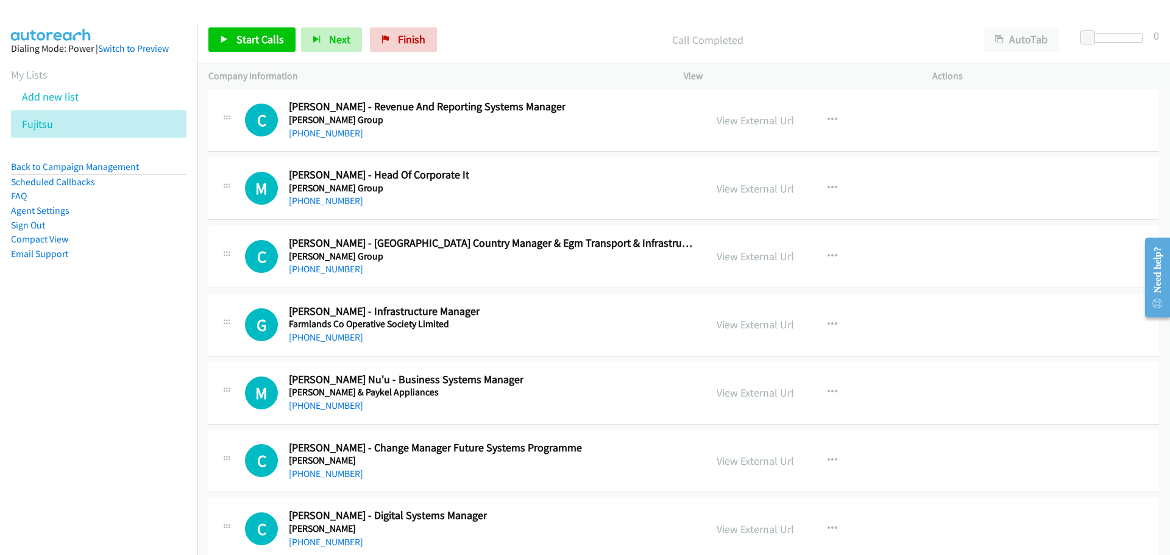
scroll to position [33532, 0]
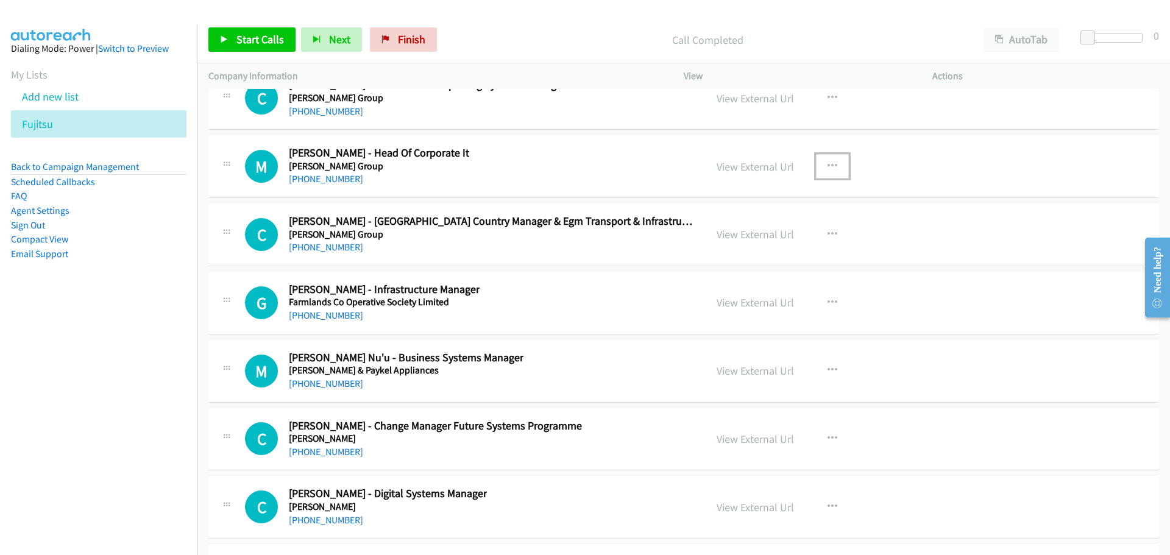
click at [832, 162] on icon "button" at bounding box center [833, 167] width 10 height 10
click at [752, 244] on link "Start Calls Here" at bounding box center [767, 246] width 162 height 24
click at [278, 36] on span "Start Calls" at bounding box center [261, 39] width 48 height 14
click at [241, 37] on span "Pause" at bounding box center [250, 39] width 27 height 14
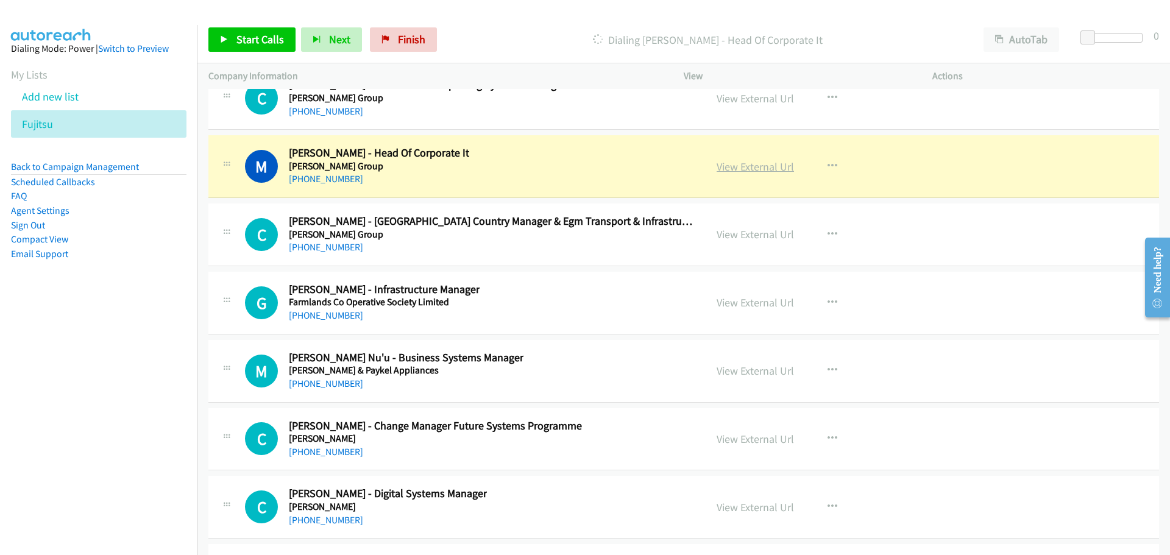
click at [763, 169] on link "View External Url" at bounding box center [755, 167] width 77 height 14
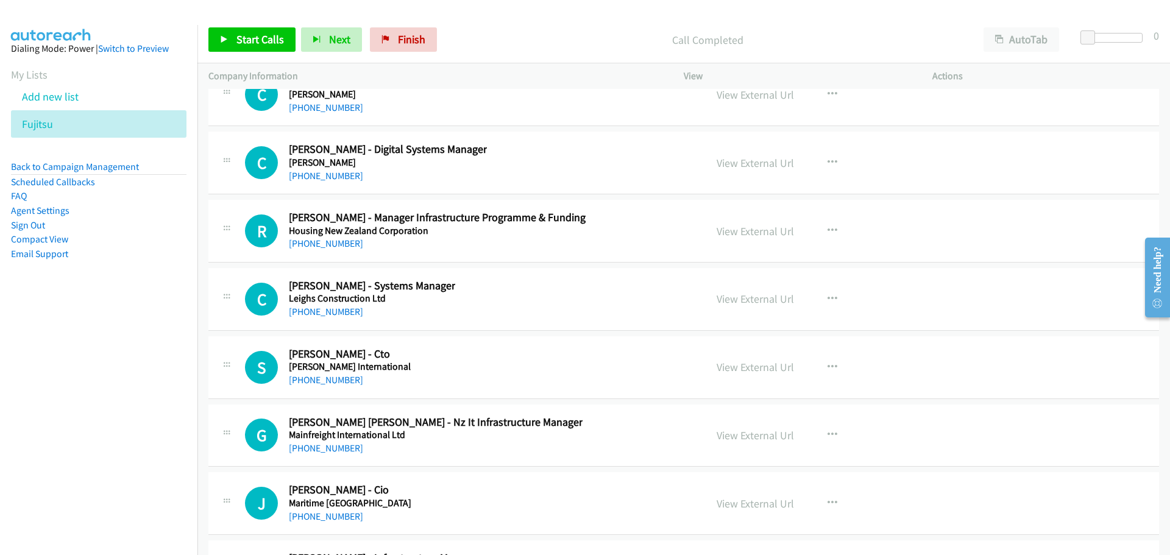
scroll to position [33898, 0]
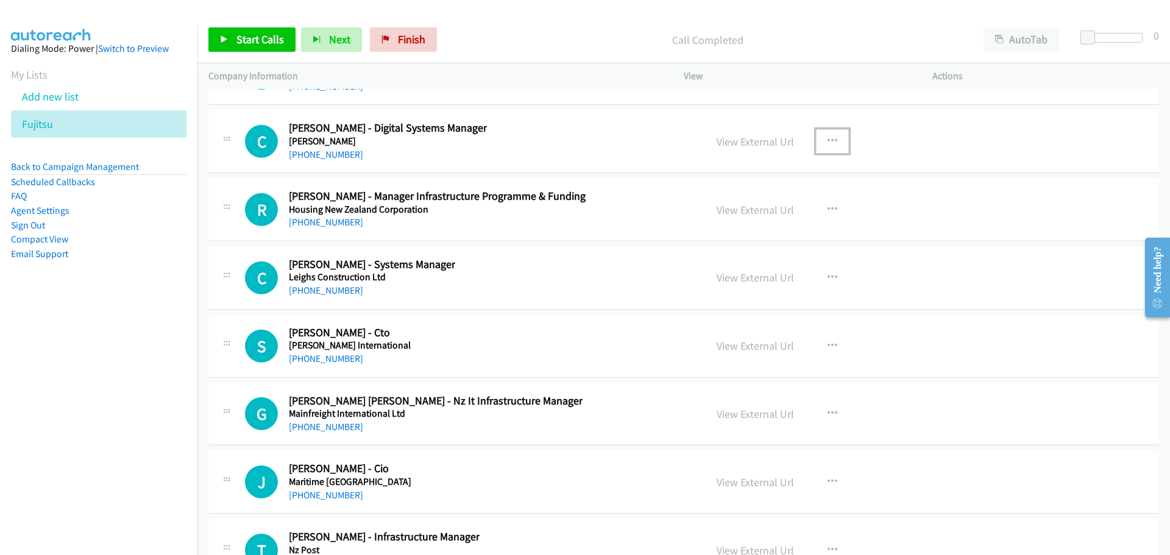
click at [828, 138] on icon "button" at bounding box center [833, 142] width 10 height 10
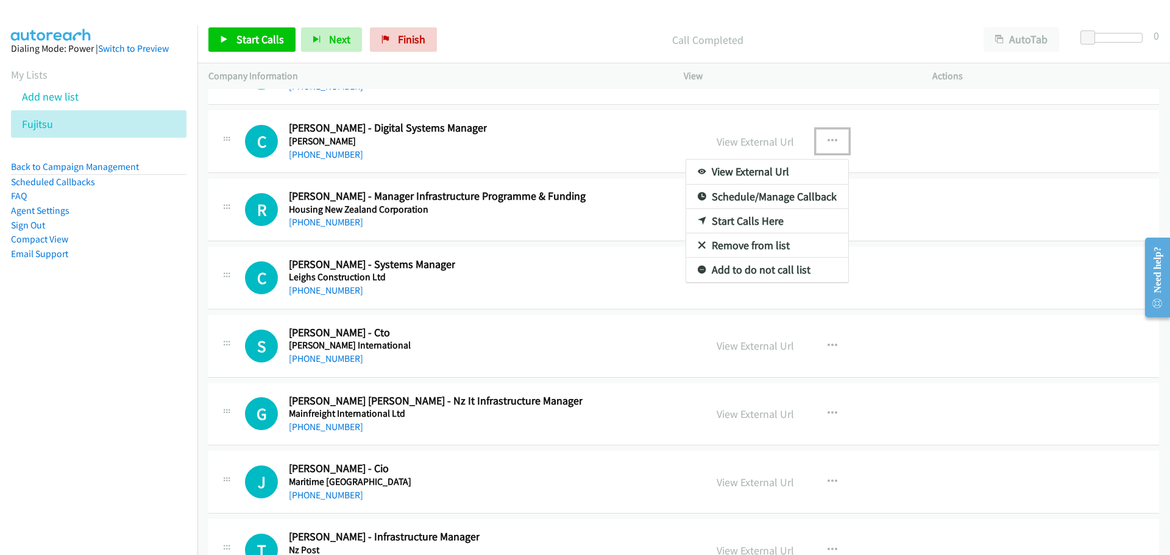
click at [759, 219] on link "Start Calls Here" at bounding box center [767, 221] width 162 height 24
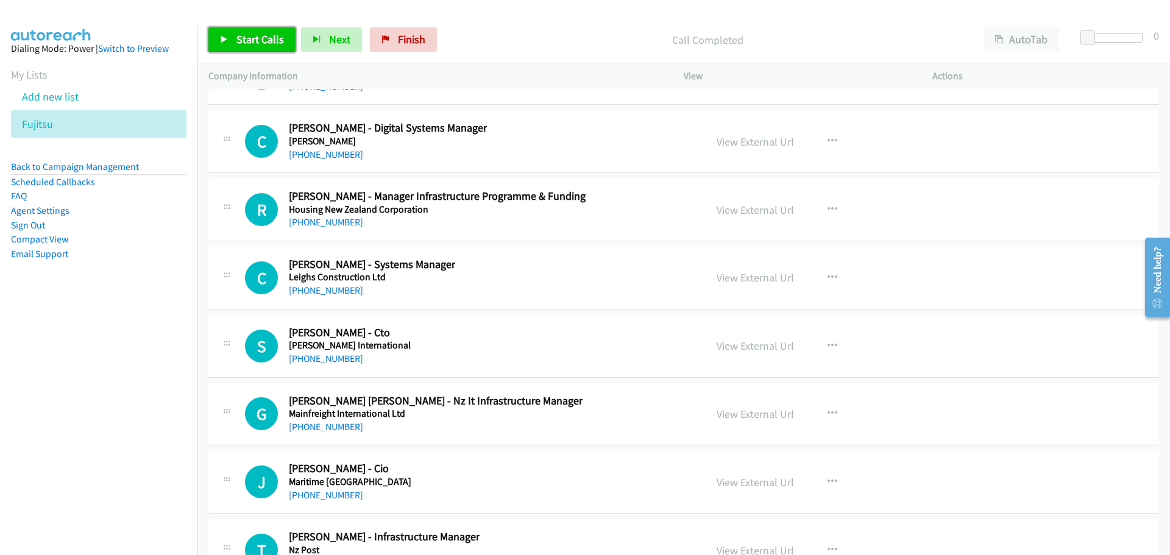
click at [278, 31] on link "Start Calls" at bounding box center [251, 39] width 87 height 24
drag, startPoint x: 248, startPoint y: 40, endPoint x: 293, endPoint y: 76, distance: 57.7
click at [248, 40] on span "Pause" at bounding box center [250, 39] width 27 height 14
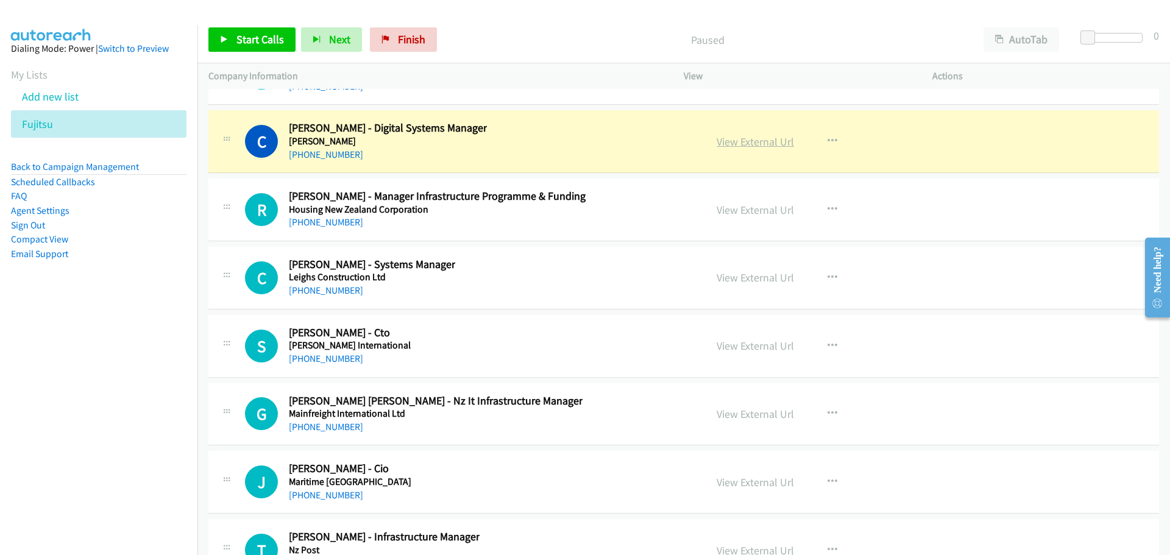
click at [761, 141] on link "View External Url" at bounding box center [755, 142] width 77 height 14
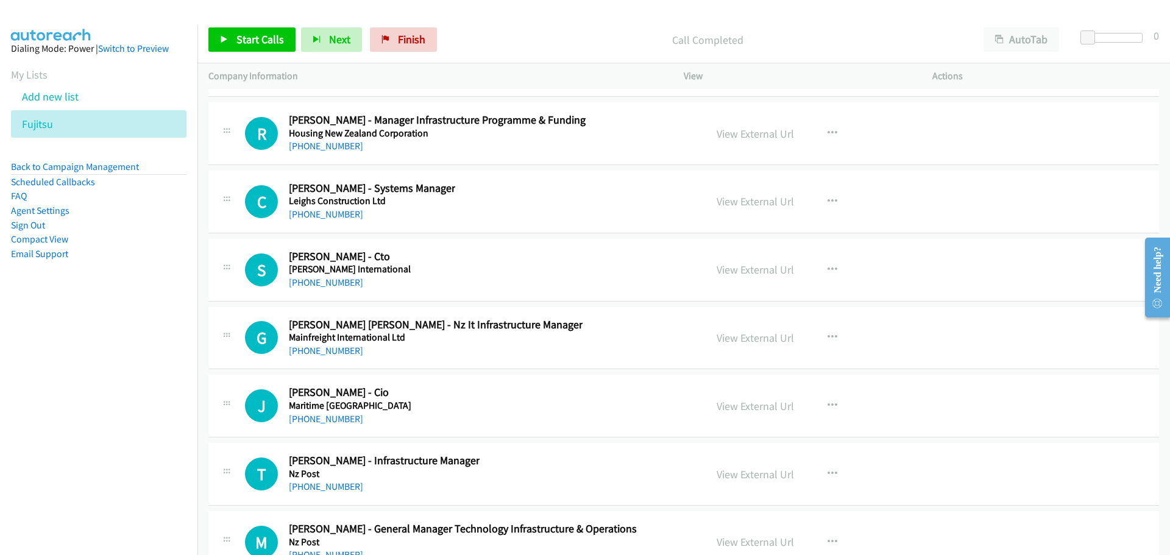
scroll to position [34020, 0]
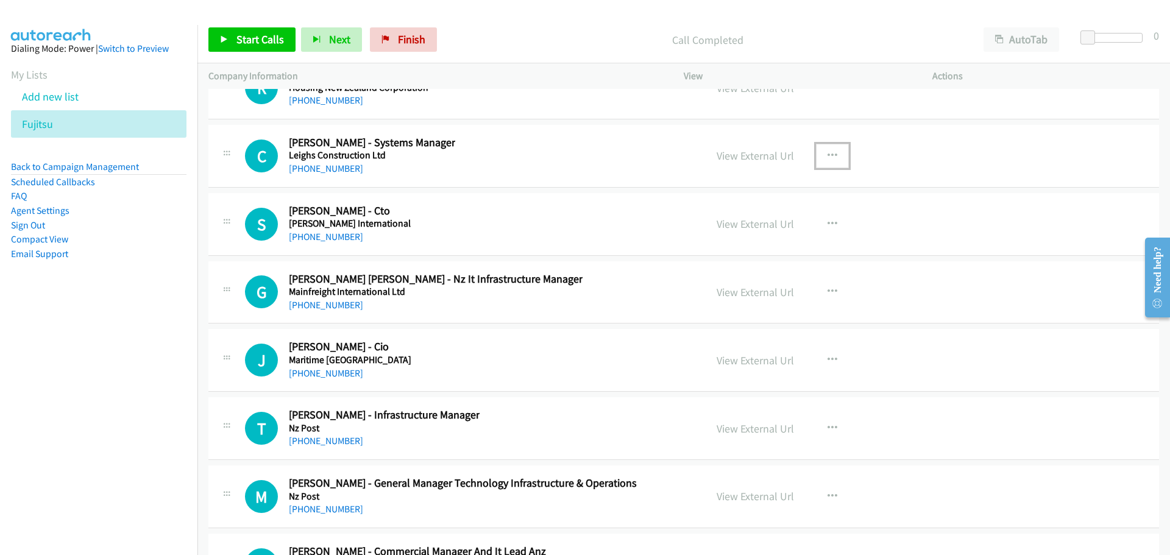
drag, startPoint x: 816, startPoint y: 148, endPoint x: 825, endPoint y: 148, distance: 8.5
click at [816, 148] on button "button" at bounding box center [832, 156] width 33 height 24
click at [757, 235] on link "Start Calls Here" at bounding box center [767, 235] width 162 height 24
click at [288, 46] on link "Start Calls" at bounding box center [251, 39] width 87 height 24
click at [245, 40] on span "Pause" at bounding box center [250, 39] width 27 height 14
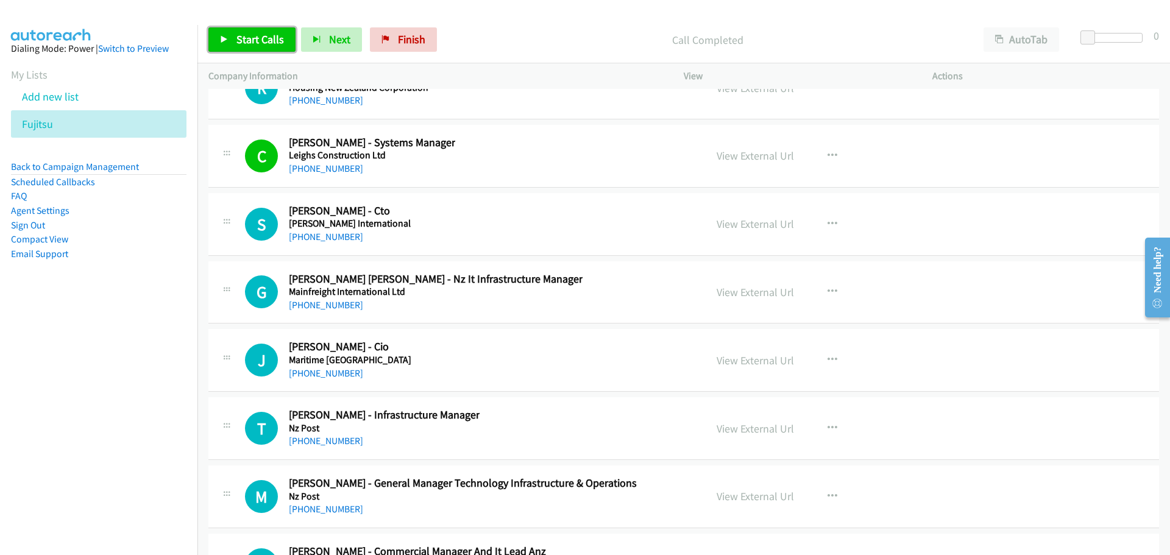
click at [274, 45] on span "Start Calls" at bounding box center [261, 39] width 48 height 14
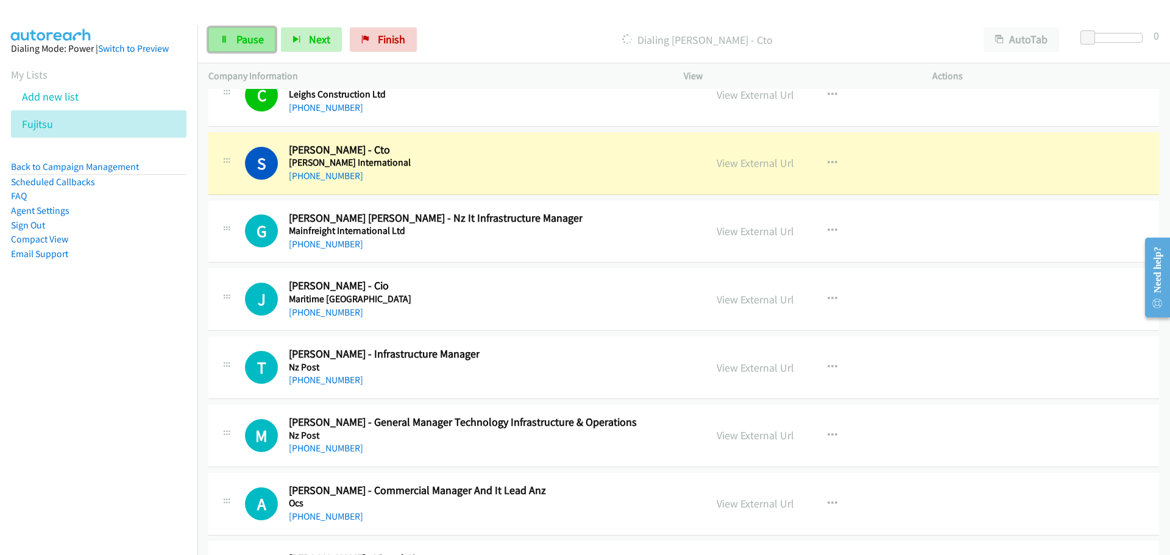
click at [240, 38] on span "Pause" at bounding box center [250, 39] width 27 height 14
click at [737, 168] on link "View External Url" at bounding box center [755, 163] width 77 height 14
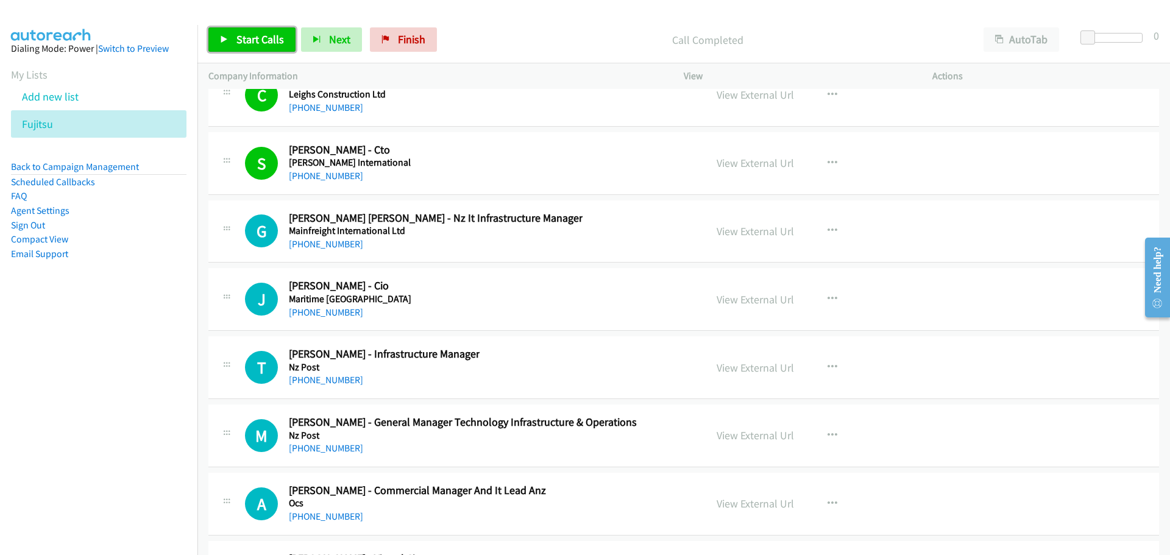
drag, startPoint x: 262, startPoint y: 42, endPoint x: 273, endPoint y: 46, distance: 11.2
click at [262, 42] on span "Start Calls" at bounding box center [261, 39] width 48 height 14
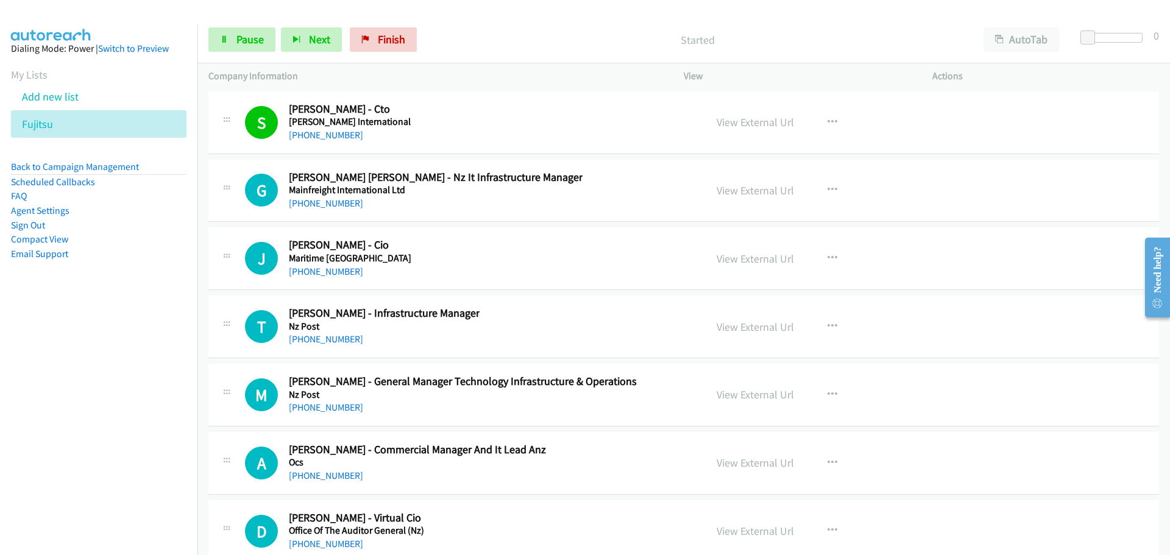
scroll to position [34142, 0]
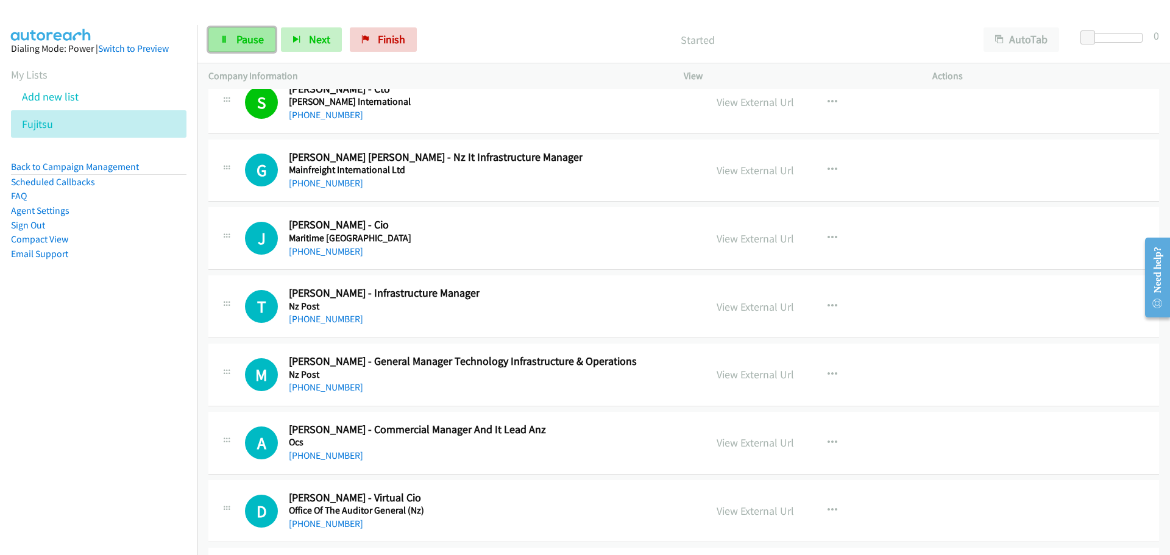
click at [235, 41] on link "Pause" at bounding box center [241, 39] width 67 height 24
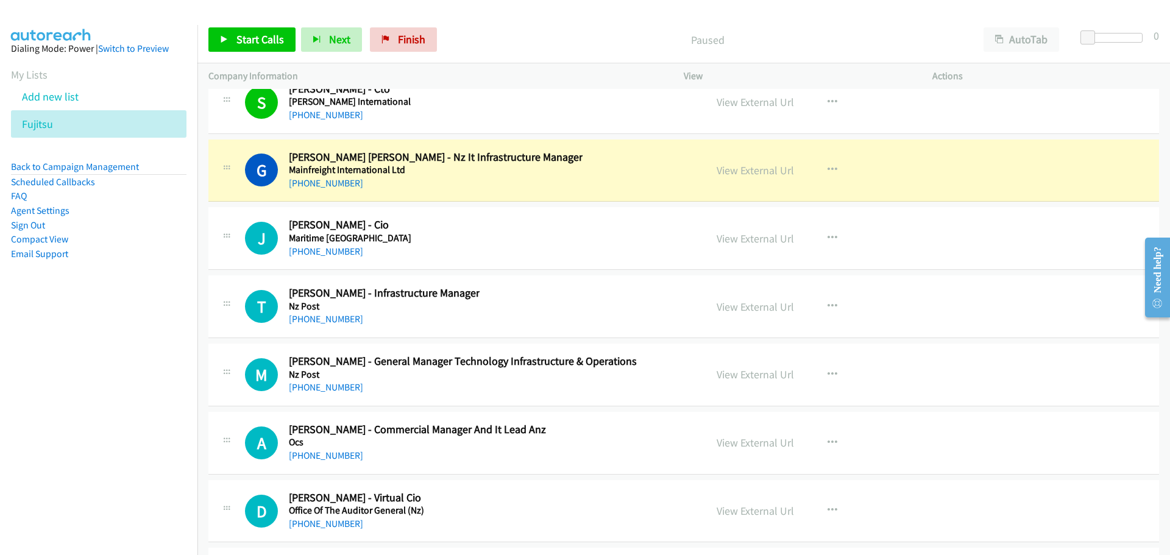
click at [773, 179] on div "View External Url View External Url Schedule/Manage Callback Start Calls Here R…" at bounding box center [836, 171] width 260 height 40
click at [773, 170] on link "View External Url" at bounding box center [755, 170] width 77 height 14
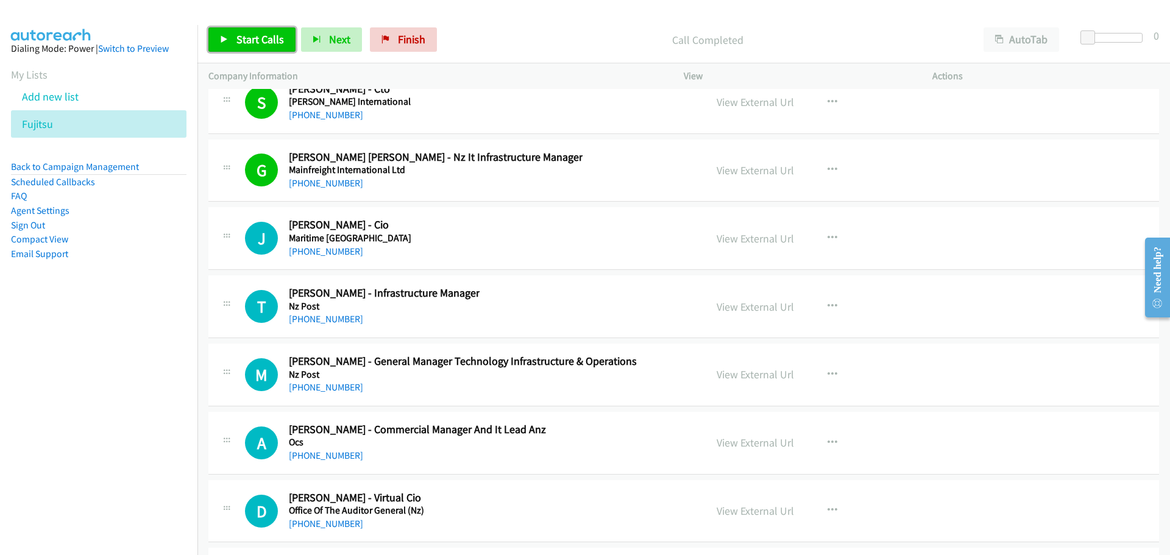
click at [272, 41] on span "Start Calls" at bounding box center [261, 39] width 48 height 14
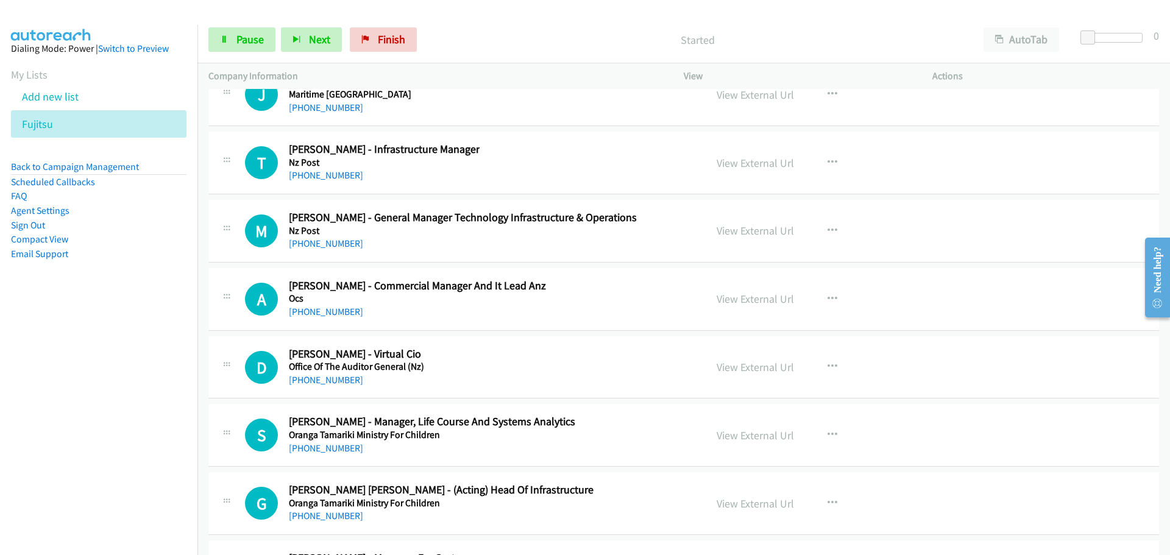
scroll to position [34264, 0]
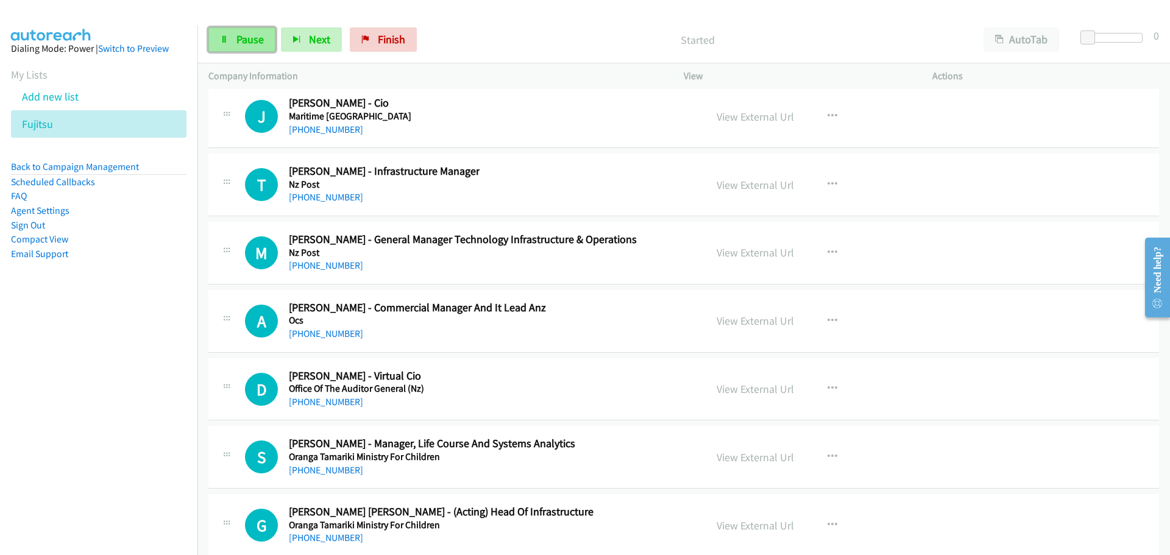
click at [251, 42] on span "Pause" at bounding box center [250, 39] width 27 height 14
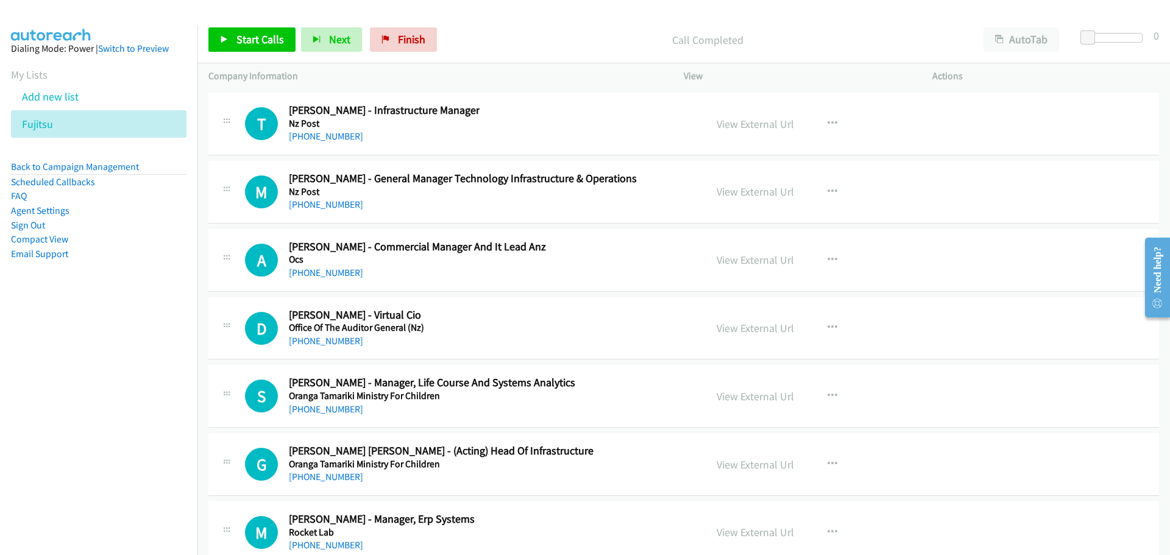
scroll to position [34386, 0]
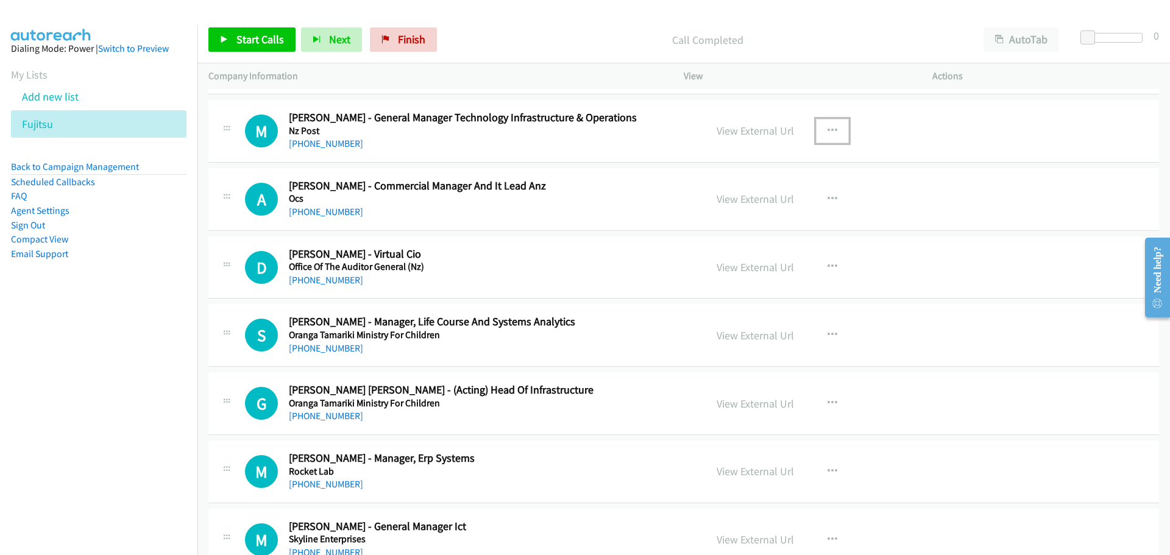
click at [831, 126] on icon "button" at bounding box center [833, 131] width 10 height 10
click at [744, 207] on link "Start Calls Here" at bounding box center [767, 211] width 162 height 24
click at [246, 41] on span "Start Calls" at bounding box center [261, 39] width 48 height 14
click at [227, 30] on link "Pause" at bounding box center [241, 39] width 67 height 24
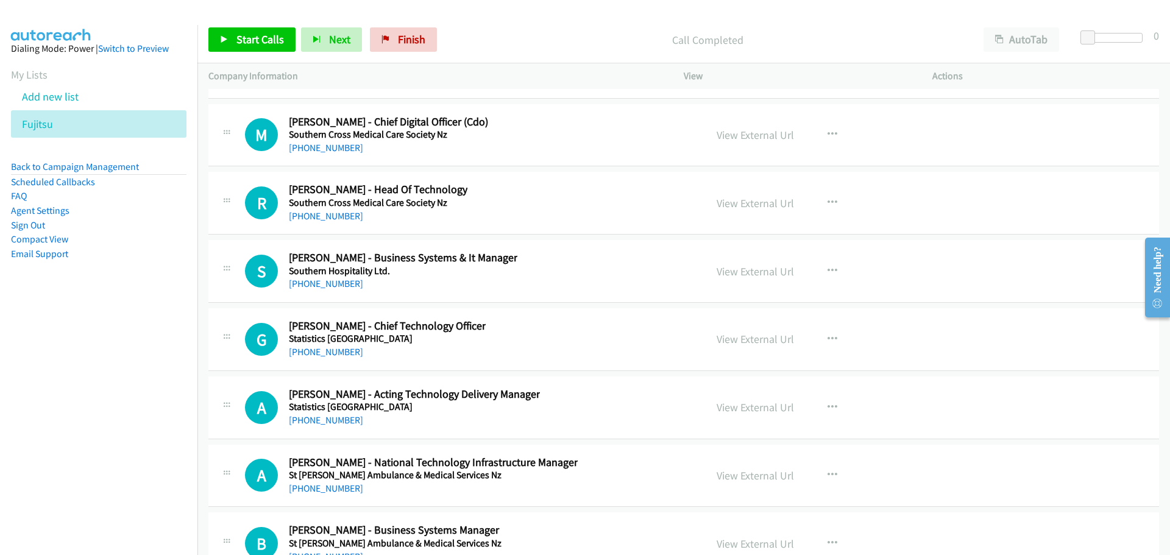
scroll to position [34934, 0]
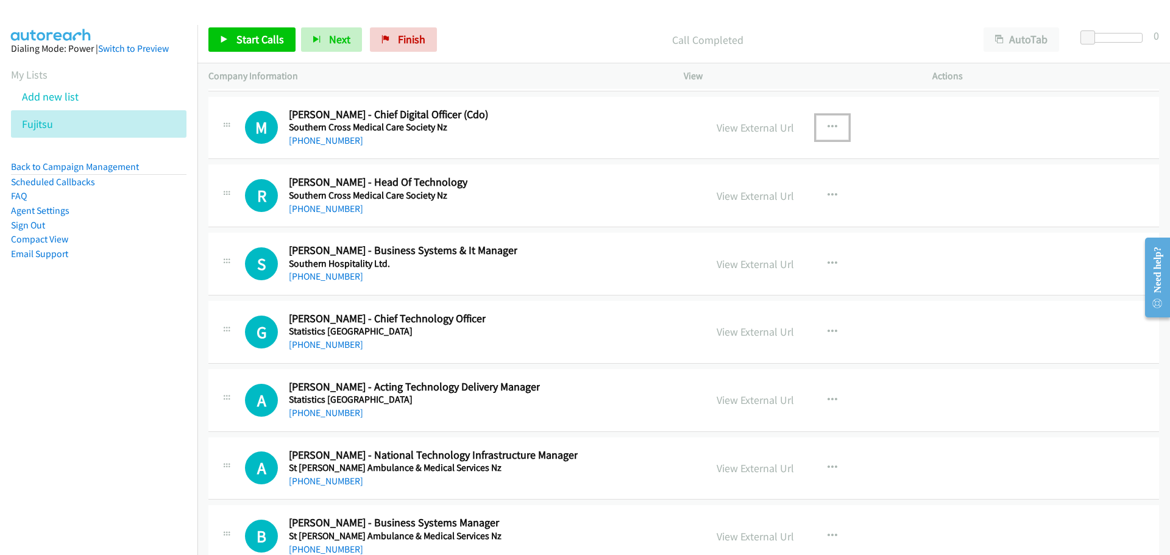
click at [832, 124] on icon "button" at bounding box center [833, 128] width 10 height 10
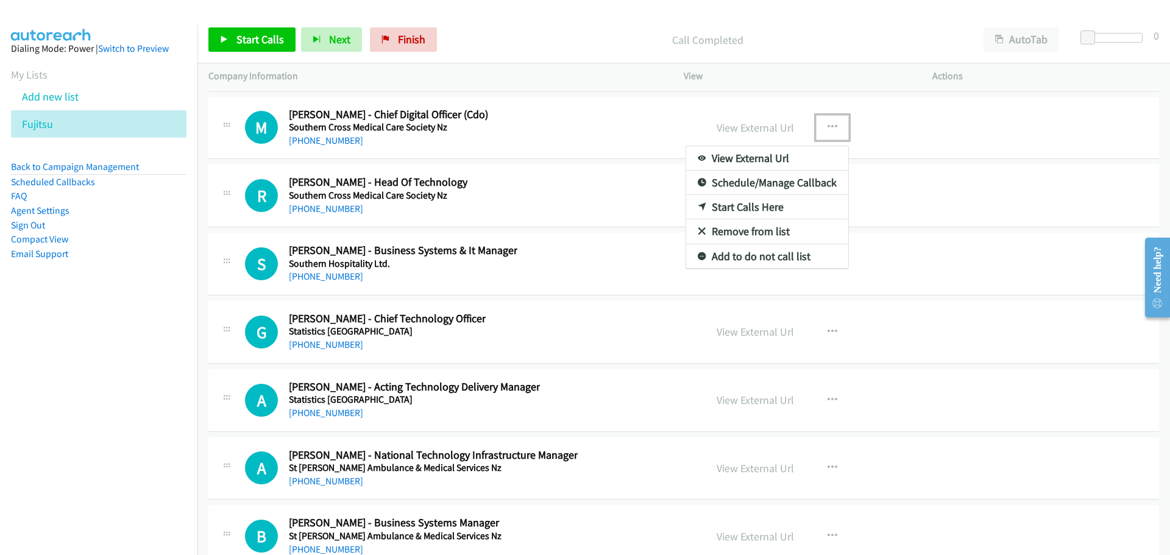
click at [759, 208] on link "Start Calls Here" at bounding box center [767, 207] width 162 height 24
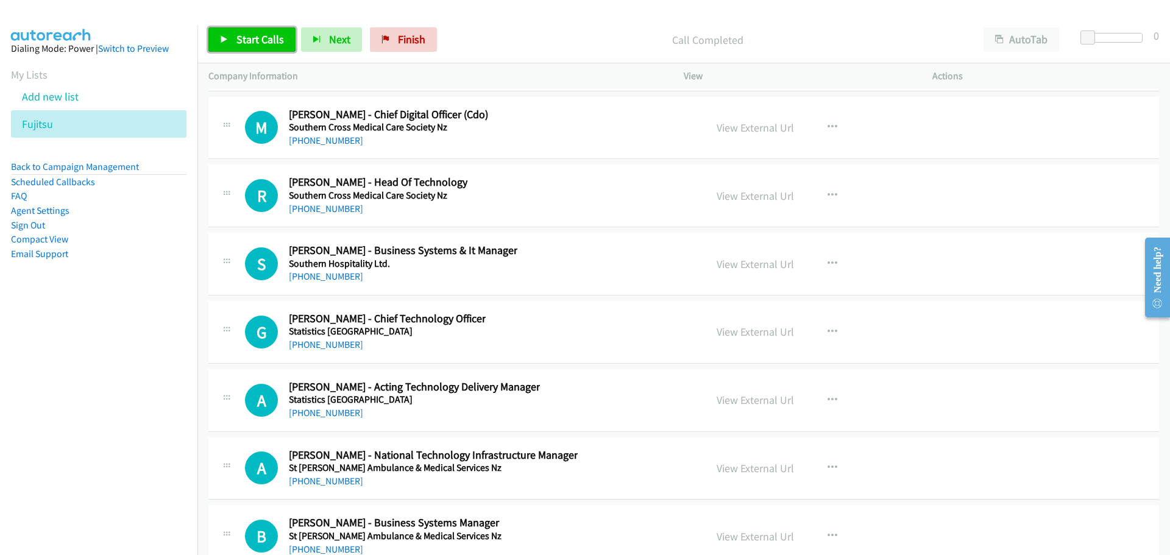
click at [233, 37] on link "Start Calls" at bounding box center [251, 39] width 87 height 24
click at [254, 46] on span "Pause" at bounding box center [250, 39] width 27 height 14
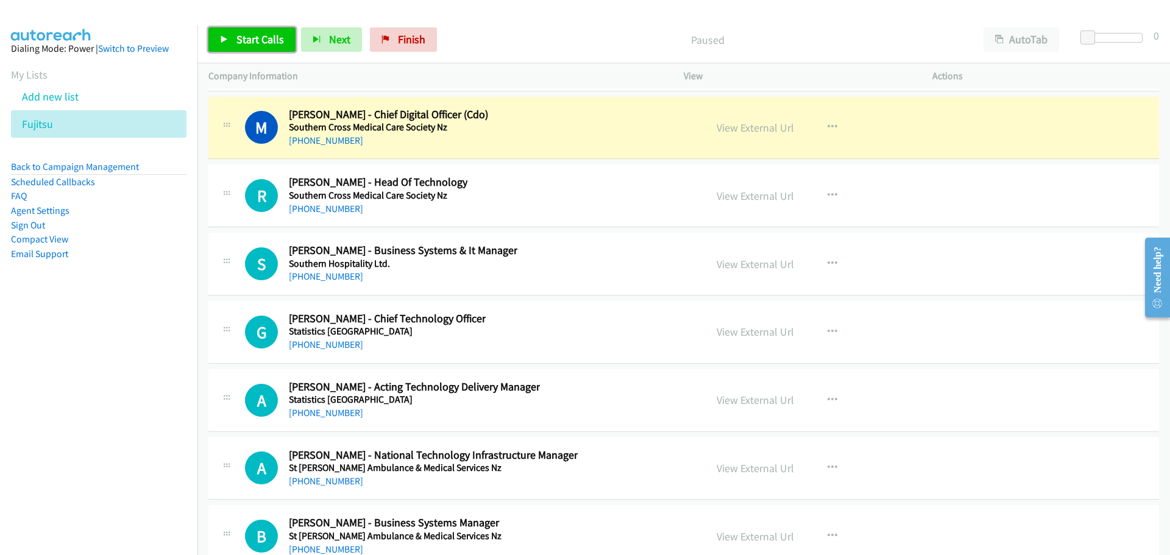
click at [280, 41] on span "Start Calls" at bounding box center [261, 39] width 48 height 14
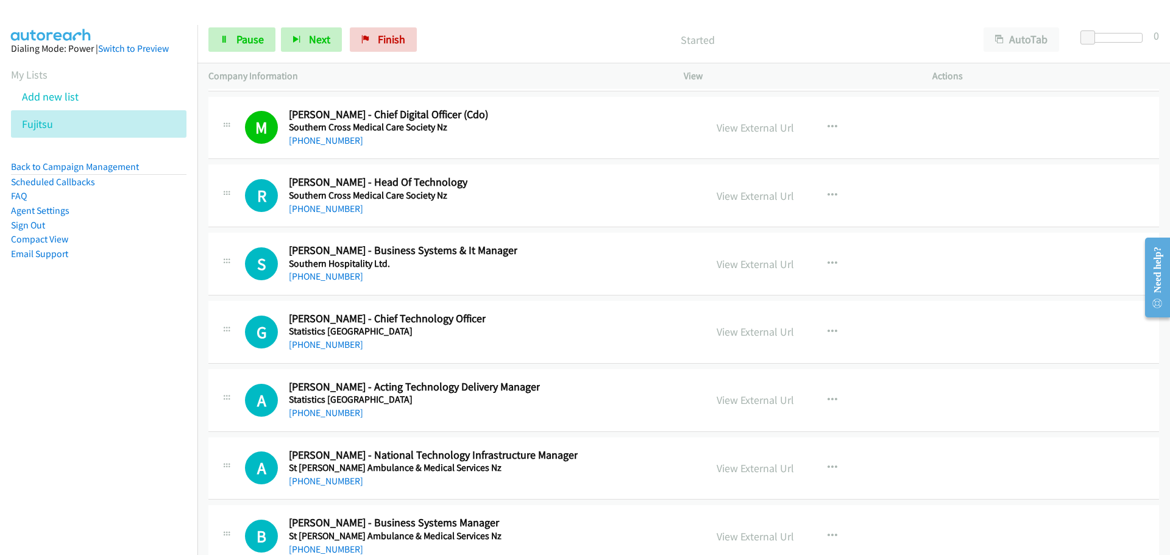
scroll to position [34995, 0]
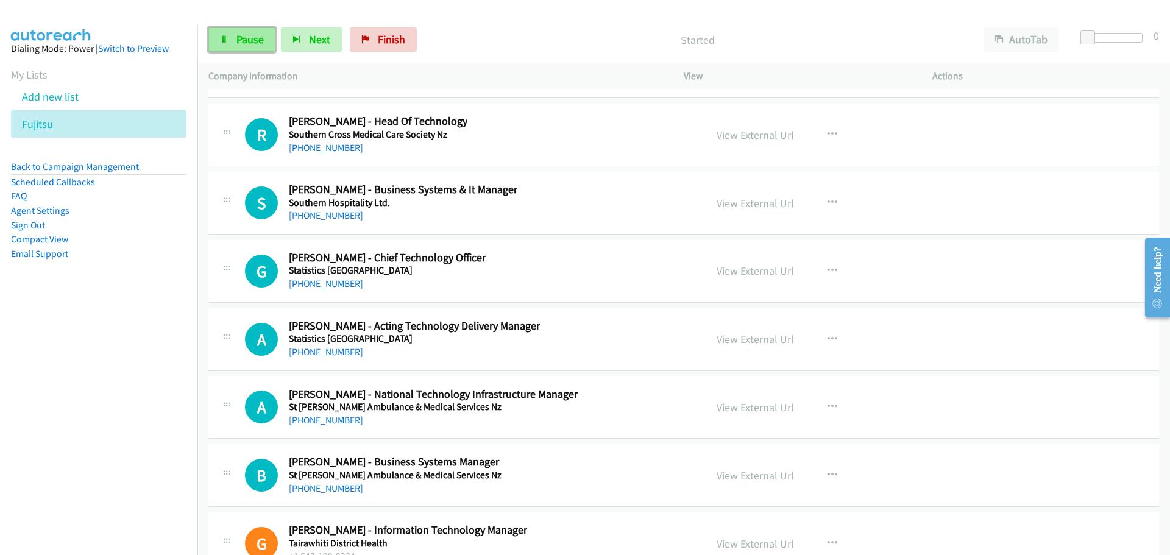
drag, startPoint x: 246, startPoint y: 37, endPoint x: 241, endPoint y: 45, distance: 10.1
click at [246, 37] on span "Pause" at bounding box center [250, 39] width 27 height 14
click at [251, 32] on link "Start Calls" at bounding box center [251, 39] width 87 height 24
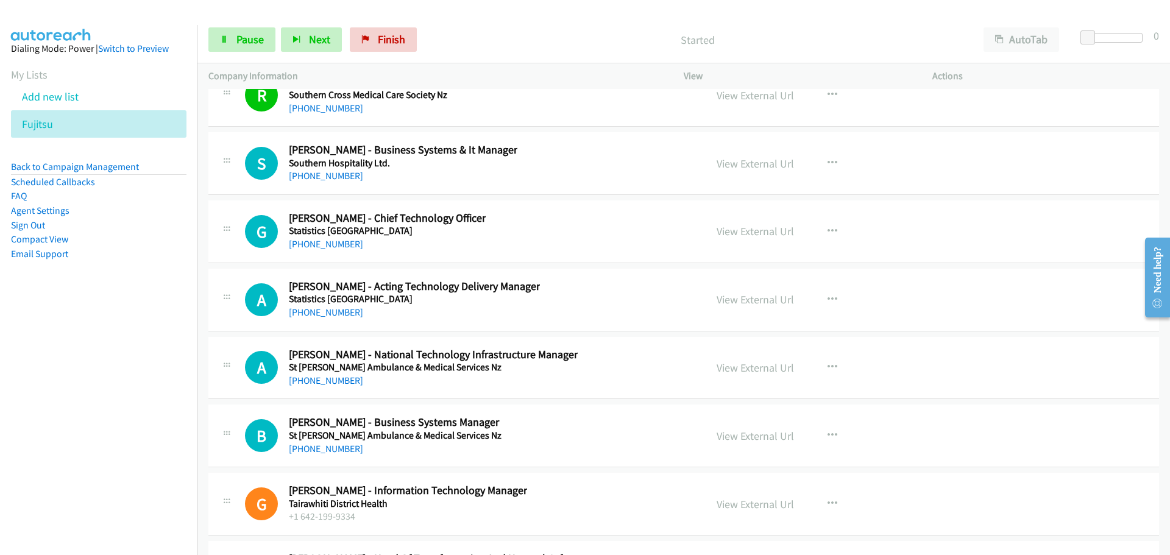
scroll to position [35056, 0]
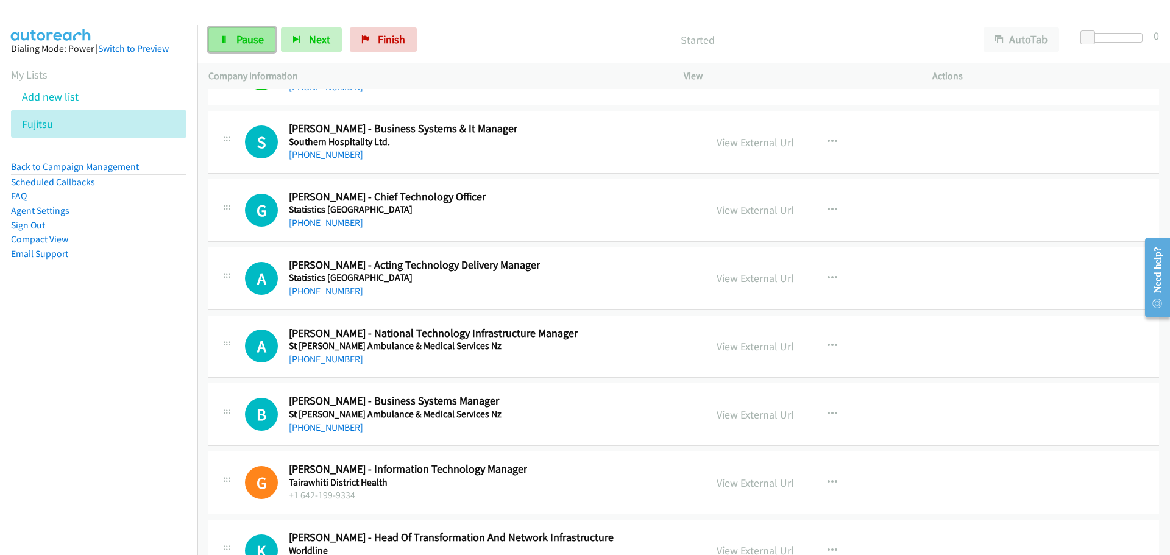
click at [250, 41] on span "Pause" at bounding box center [250, 39] width 27 height 14
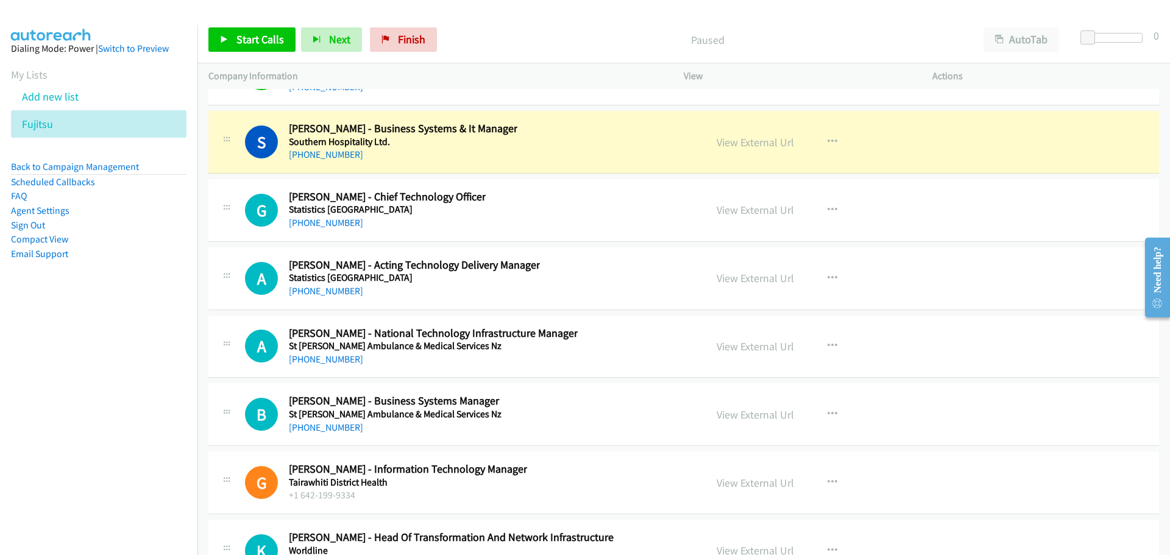
click at [733, 151] on div "View External Url View External Url Schedule/Manage Callback Start Calls Here R…" at bounding box center [836, 142] width 260 height 40
click at [752, 141] on link "View External Url" at bounding box center [755, 142] width 77 height 14
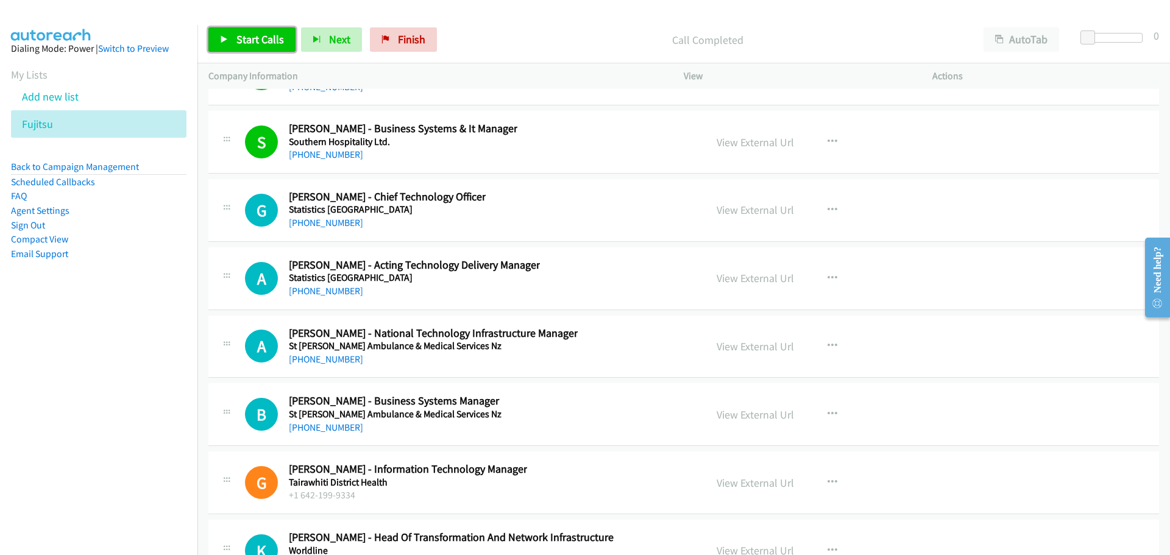
click at [262, 50] on link "Start Calls" at bounding box center [251, 39] width 87 height 24
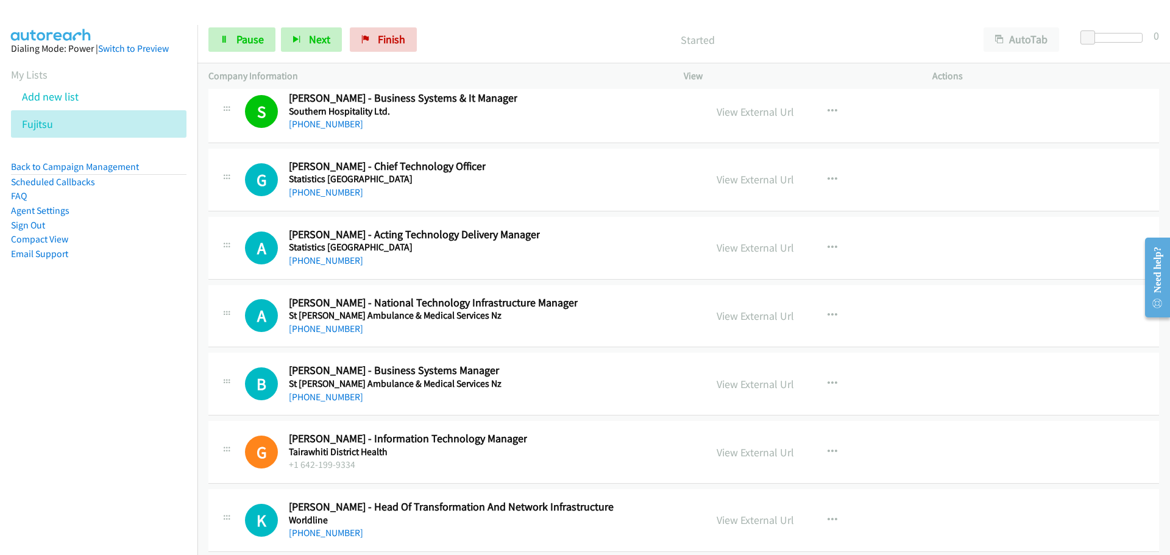
scroll to position [35101, 0]
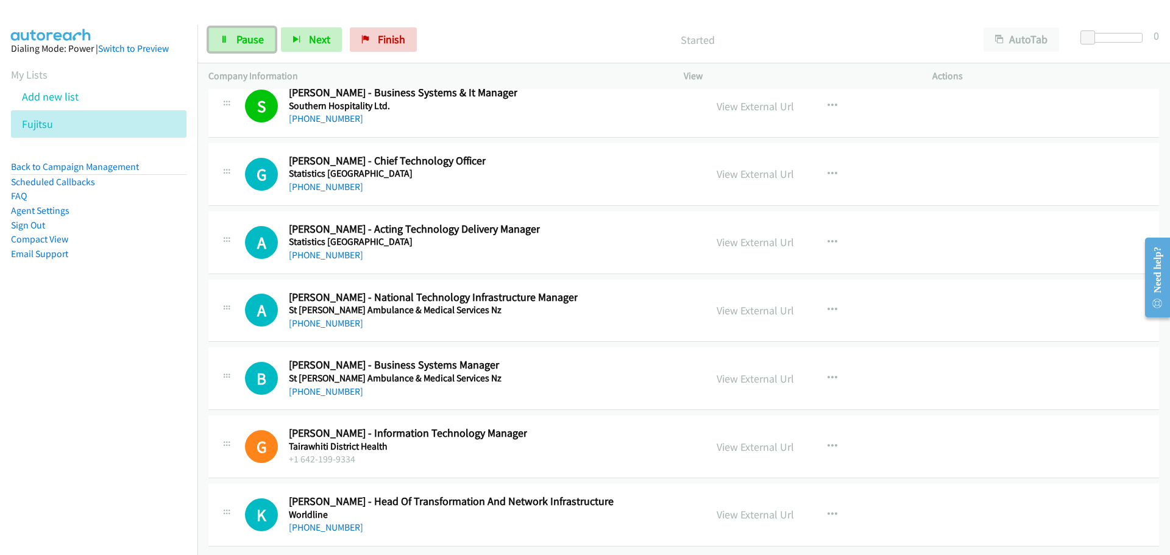
drag, startPoint x: 254, startPoint y: 44, endPoint x: 238, endPoint y: 54, distance: 18.9
click at [254, 44] on span "Pause" at bounding box center [250, 39] width 27 height 14
click at [762, 168] on link "View External Url" at bounding box center [755, 174] width 77 height 14
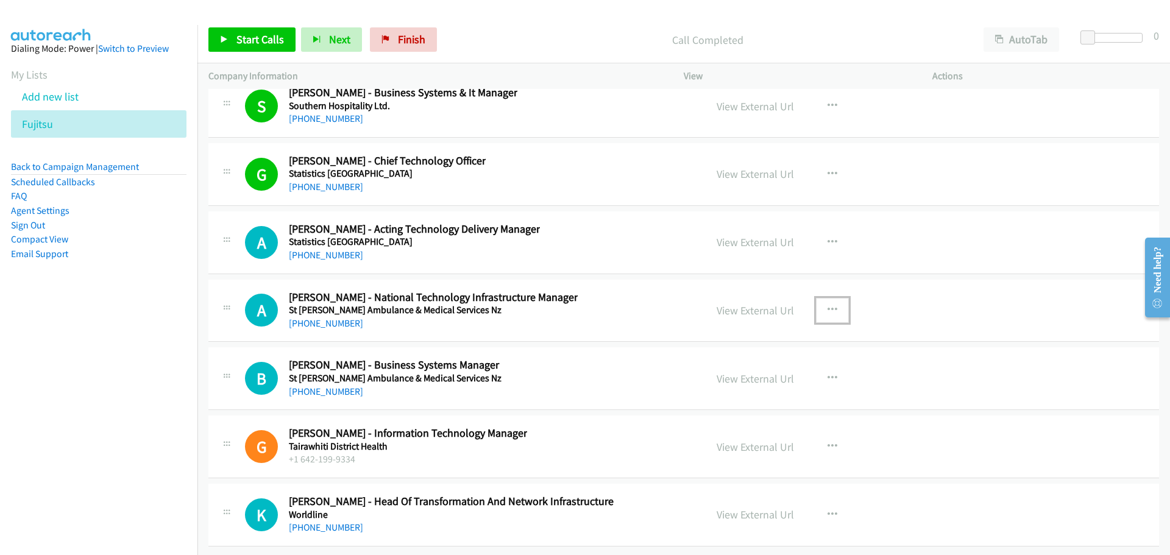
click at [828, 305] on icon "button" at bounding box center [833, 310] width 10 height 10
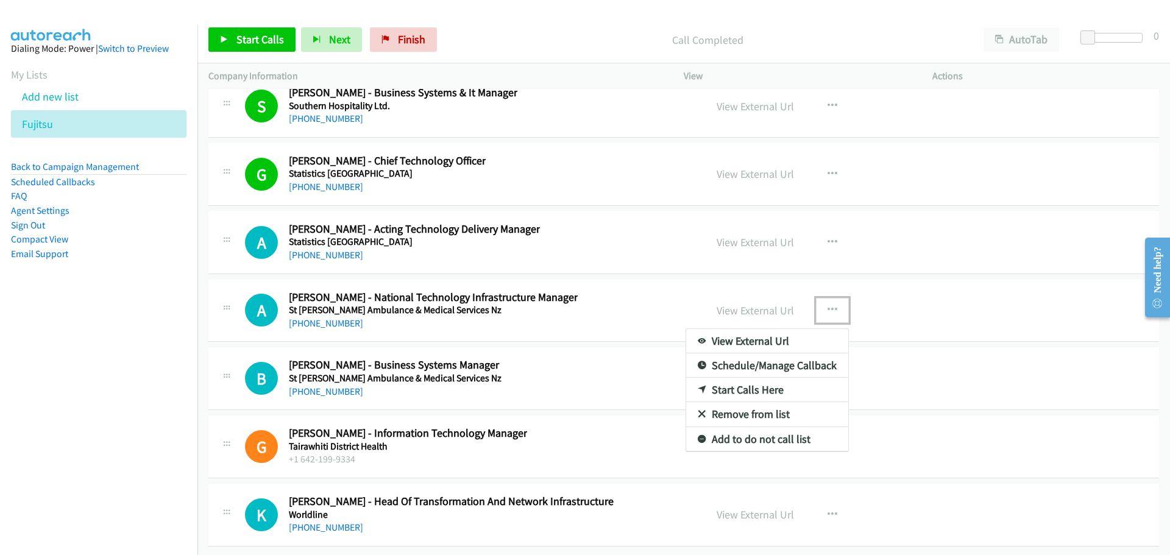
click at [733, 379] on link "Start Calls Here" at bounding box center [767, 390] width 162 height 24
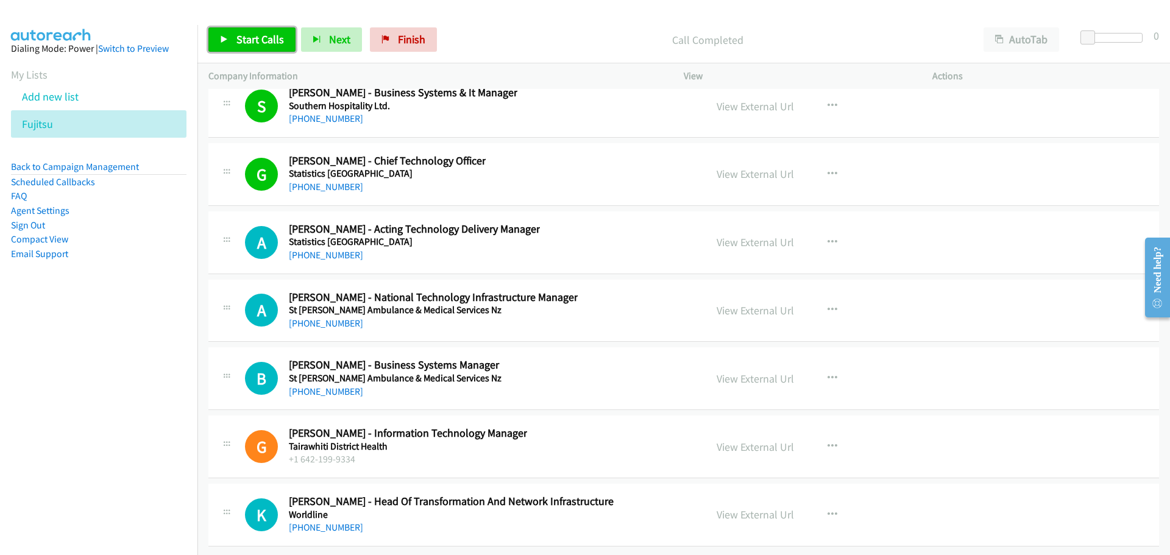
click at [260, 40] on span "Start Calls" at bounding box center [261, 39] width 48 height 14
click at [232, 48] on link "Pause" at bounding box center [241, 39] width 67 height 24
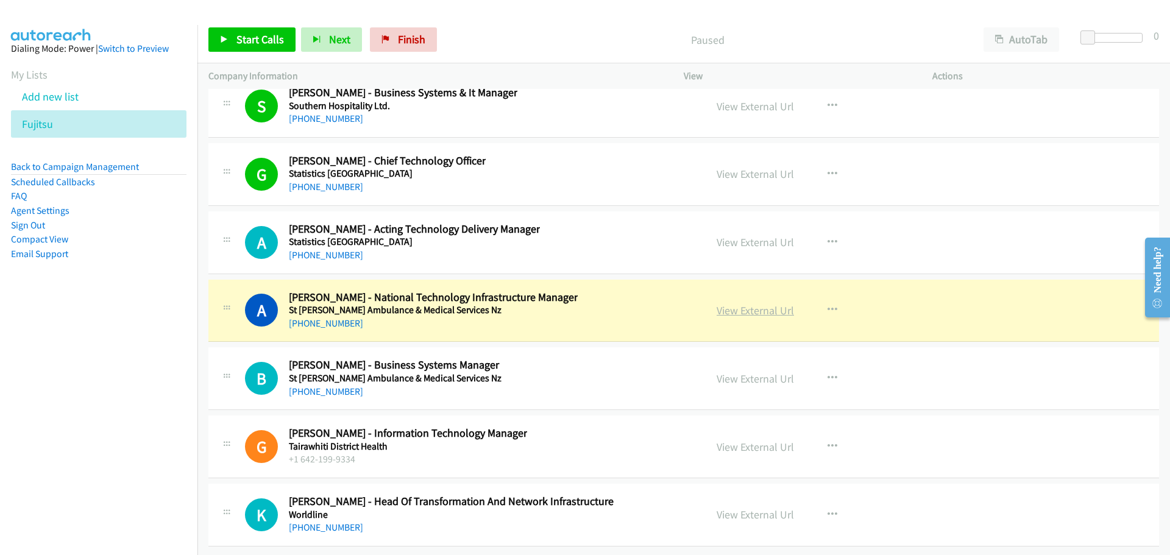
click at [739, 304] on link "View External Url" at bounding box center [755, 311] width 77 height 14
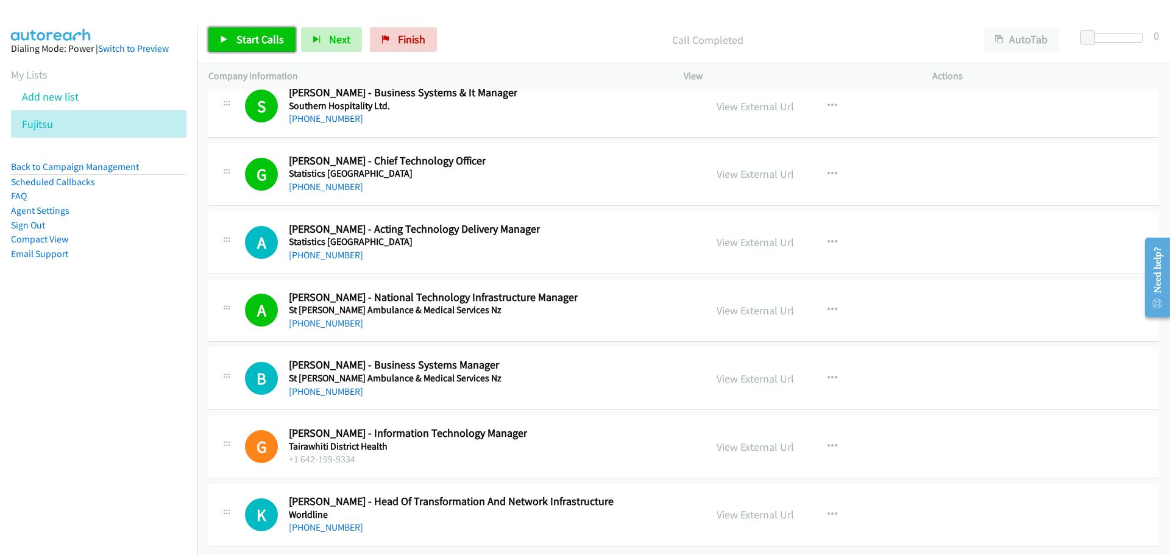
click at [252, 42] on span "Start Calls" at bounding box center [261, 39] width 48 height 14
click at [253, 40] on span "Pause" at bounding box center [250, 39] width 27 height 14
click at [272, 23] on div "Start Calls Pause Next Finish Call Completed AutoTab AutoTab 0" at bounding box center [684, 39] width 973 height 47
click at [266, 41] on span "Start Calls" at bounding box center [261, 39] width 48 height 14
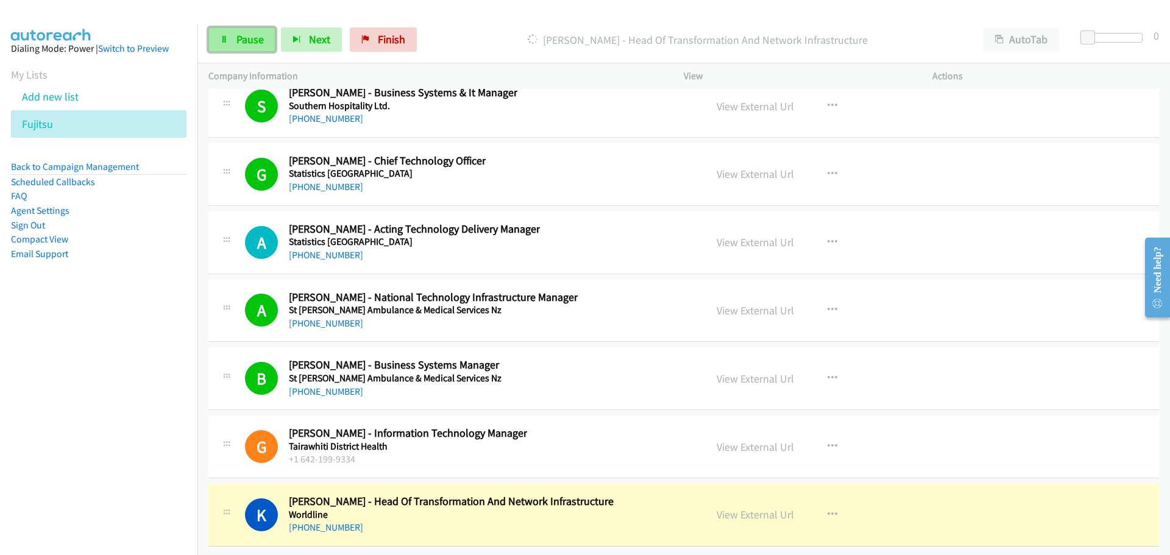
click at [230, 32] on link "Pause" at bounding box center [241, 39] width 67 height 24
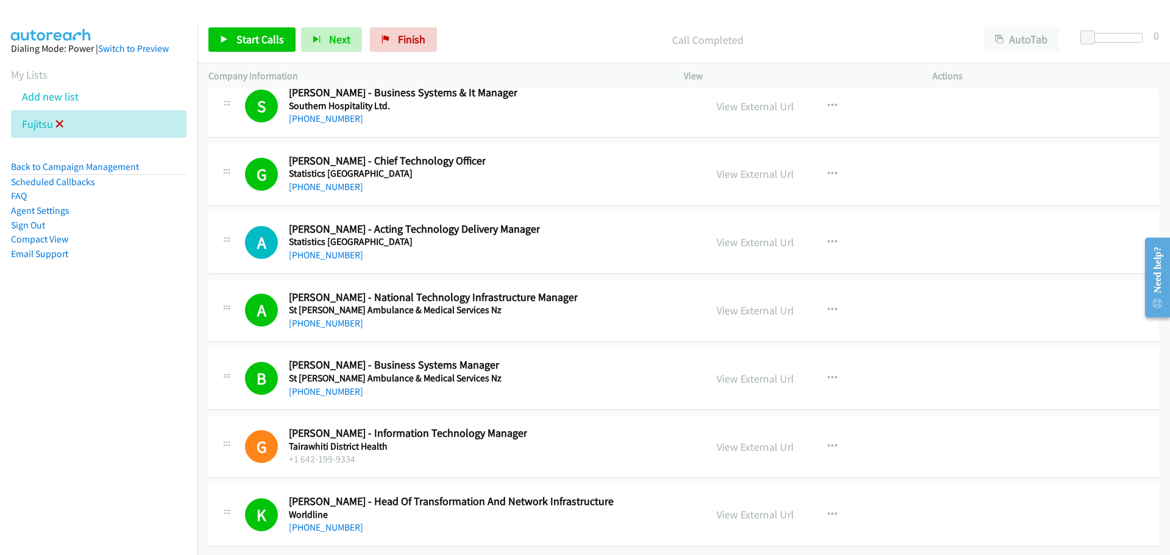
click at [62, 127] on icon at bounding box center [59, 125] width 9 height 9
